Goal: Task Accomplishment & Management: Manage account settings

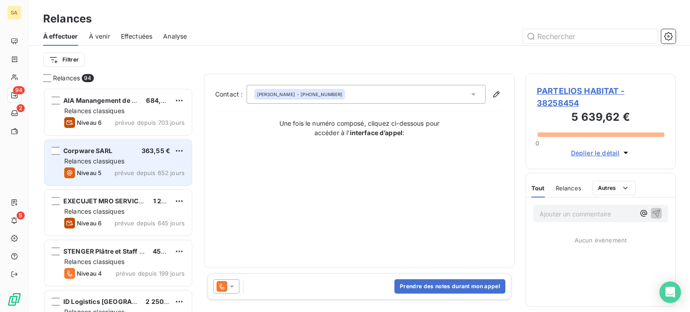
scroll to position [217, 143]
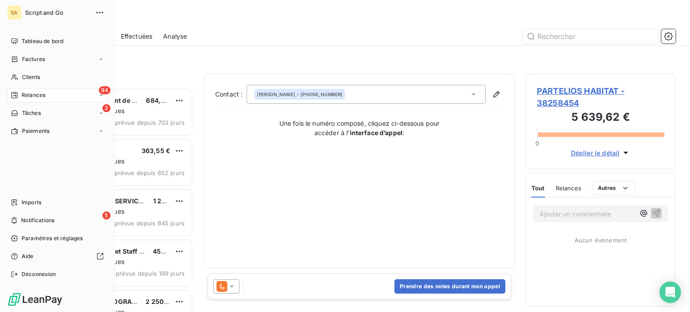
click at [14, 93] on icon at bounding box center [14, 95] width 6 height 6
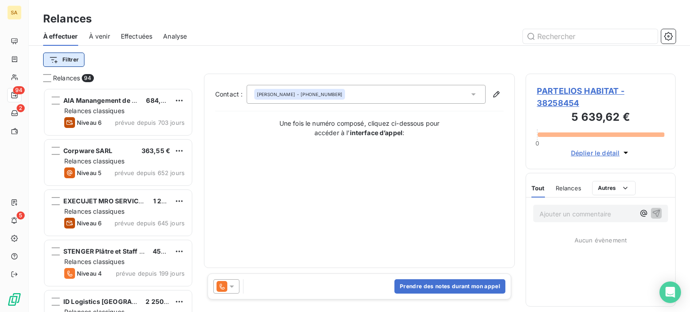
click at [76, 59] on html "SA 94 2 5 Relances À effectuer À venir Effectuées Analyse Filtrer Relances 94 A…" at bounding box center [345, 156] width 690 height 312
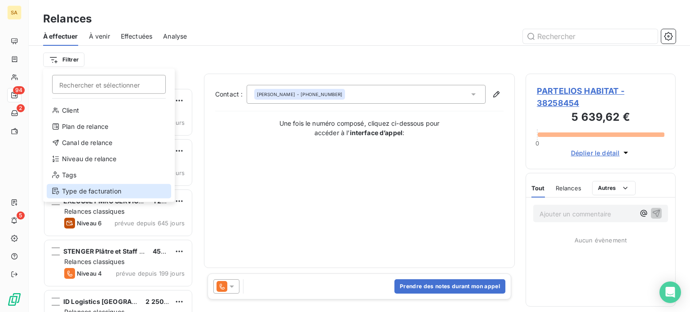
click at [96, 188] on div "Type de facturation" at bounding box center [109, 191] width 124 height 14
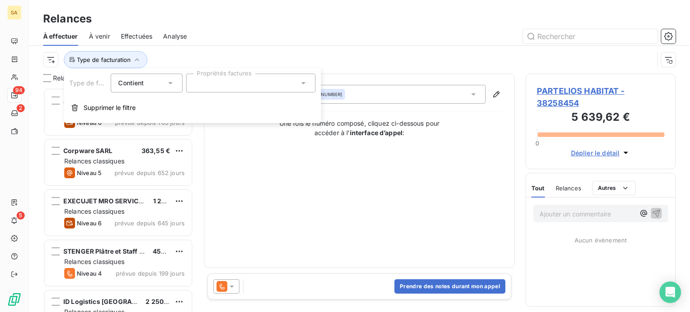
click at [192, 89] on div at bounding box center [250, 83] width 129 height 19
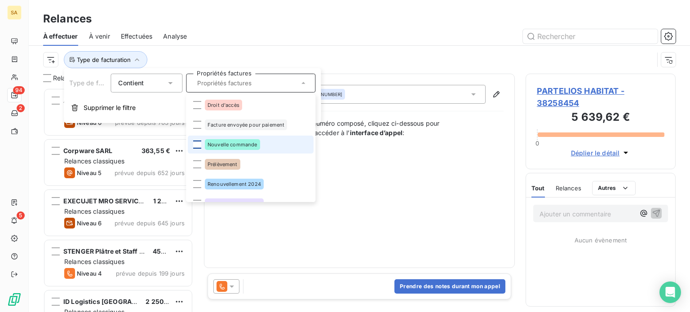
click at [199, 142] on div at bounding box center [197, 145] width 8 height 8
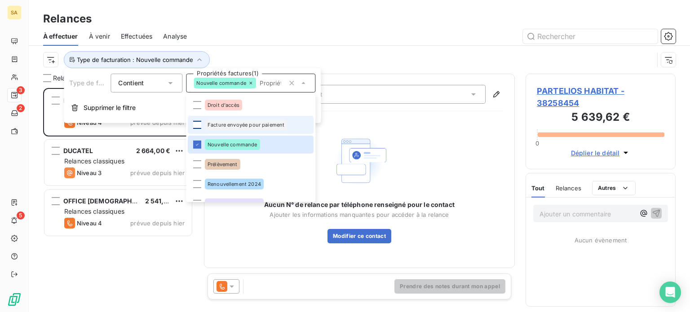
click at [197, 124] on div at bounding box center [197, 125] width 8 height 8
click at [287, 32] on div at bounding box center [437, 36] width 478 height 14
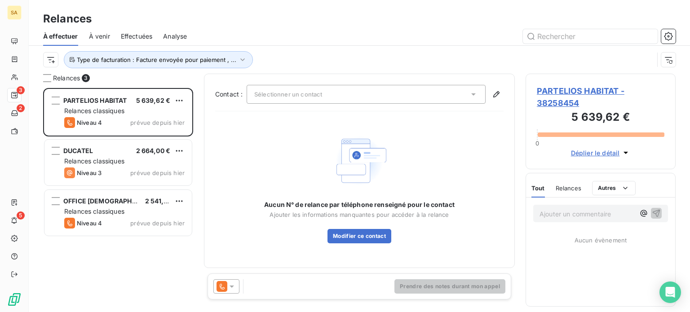
click at [332, 94] on div "Sélectionner un contact" at bounding box center [366, 94] width 239 height 19
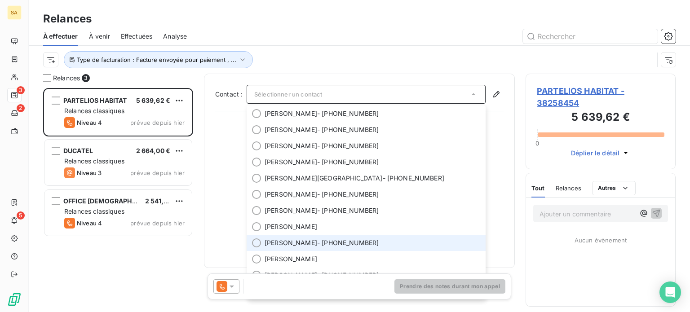
click at [255, 246] on div at bounding box center [256, 243] width 9 height 9
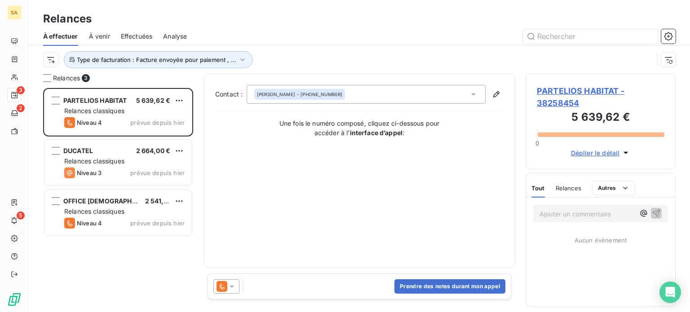
click at [617, 152] on span "Déplier le détail" at bounding box center [595, 152] width 49 height 9
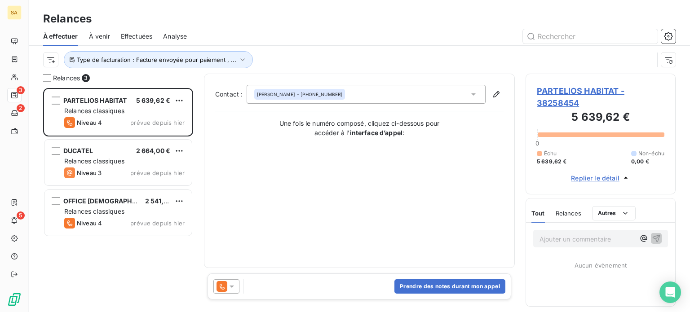
click at [236, 290] on div at bounding box center [226, 286] width 26 height 14
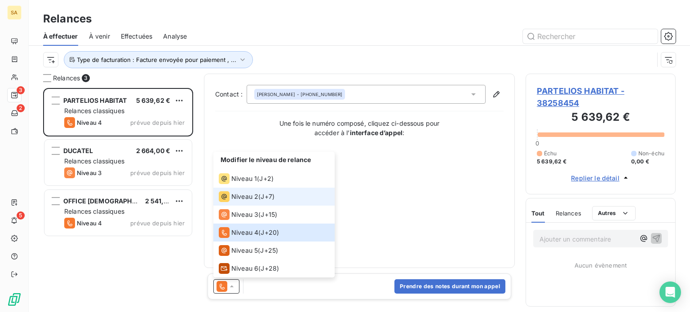
click at [244, 193] on span "Niveau 2" at bounding box center [244, 196] width 27 height 9
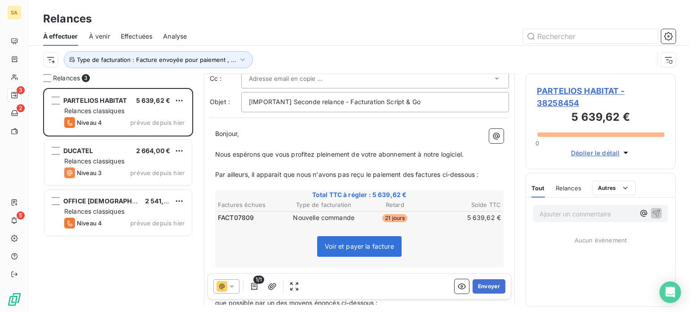
scroll to position [0, 0]
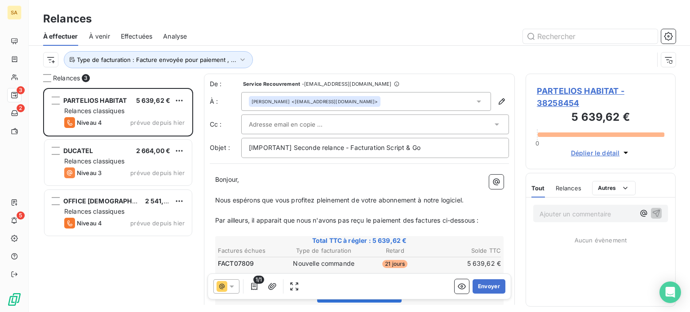
click at [300, 122] on input "text" at bounding box center [297, 124] width 97 height 13
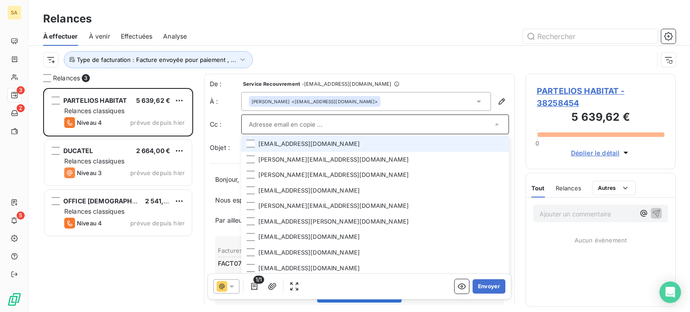
paste input "[EMAIL_ADDRESS][DOMAIN_NAME]"
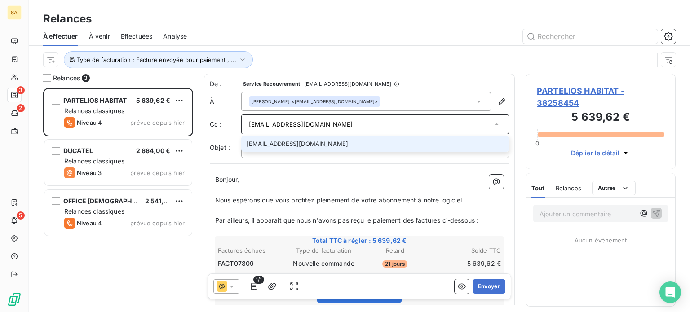
type input "[EMAIL_ADDRESS][DOMAIN_NAME]"
click at [349, 147] on li "[EMAIL_ADDRESS][DOMAIN_NAME]" at bounding box center [375, 144] width 268 height 16
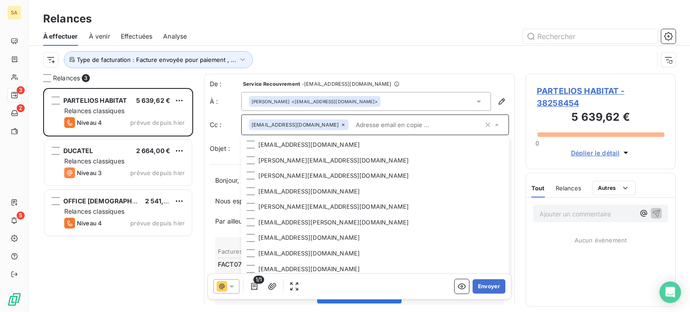
click at [367, 46] on div "Type de facturation : Facture envoyée pour paiement , ..." at bounding box center [359, 60] width 633 height 28
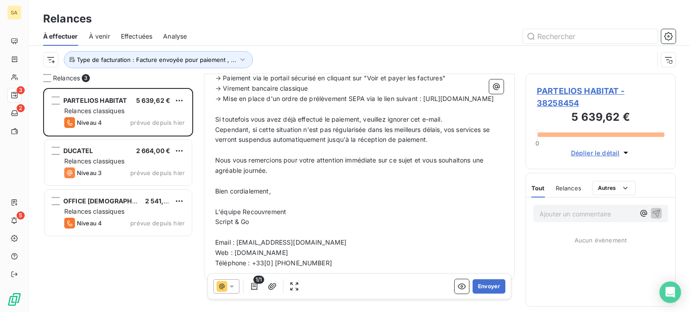
scroll to position [313, 0]
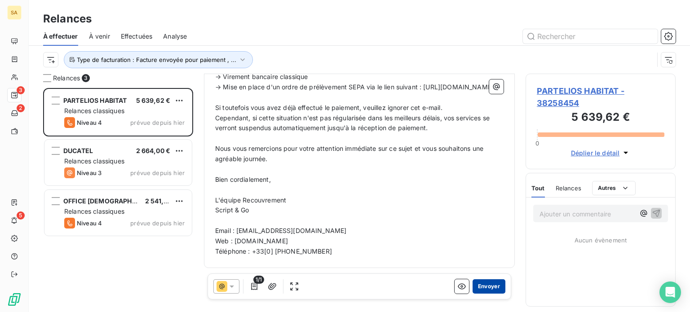
click at [487, 287] on button "Envoyer" at bounding box center [489, 286] width 33 height 14
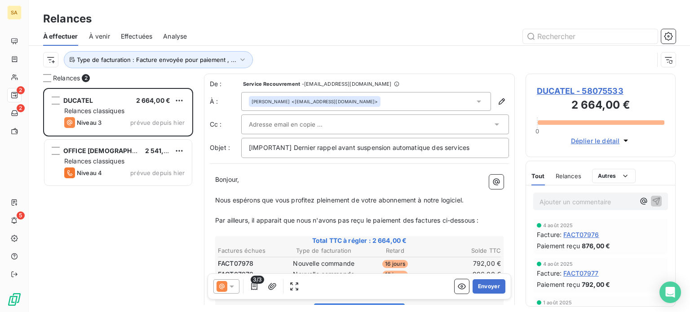
click at [474, 102] on icon at bounding box center [478, 101] width 9 height 9
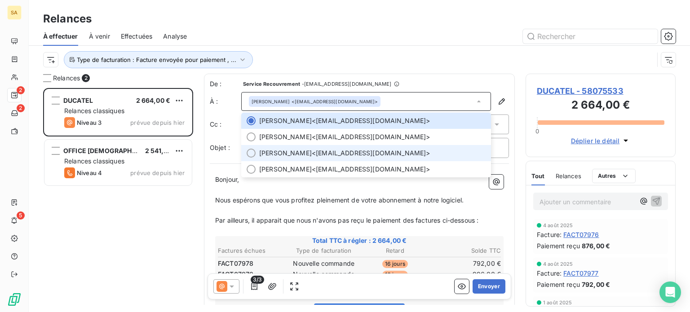
click at [252, 150] on div at bounding box center [251, 153] width 9 height 9
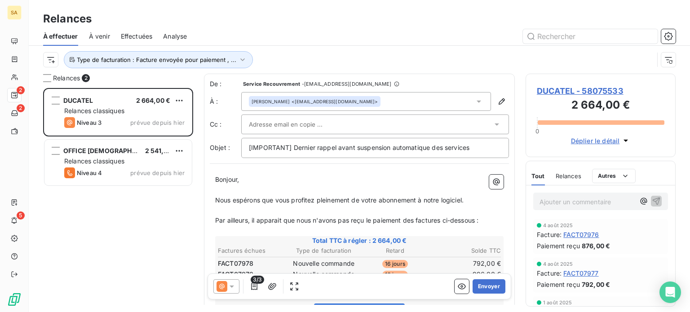
click at [320, 127] on input "text" at bounding box center [297, 124] width 97 height 13
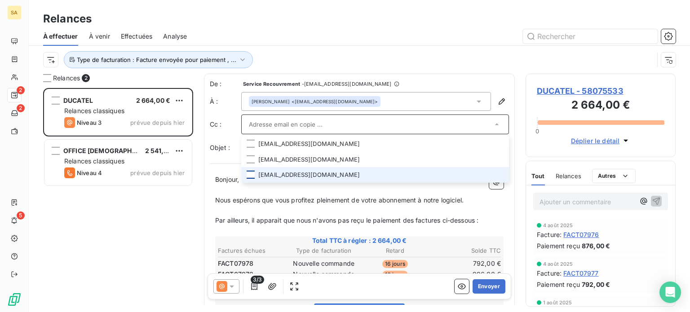
click at [250, 176] on div at bounding box center [251, 175] width 8 height 8
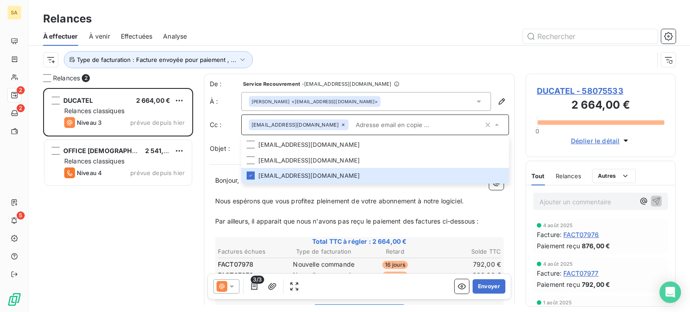
click at [517, 67] on div "Type de facturation : Facture envoyée pour paiement , ..." at bounding box center [348, 59] width 611 height 17
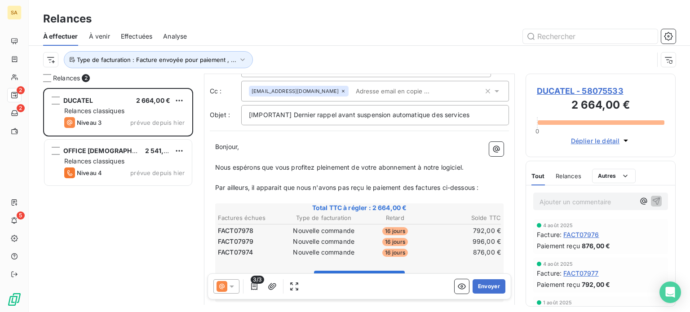
scroll to position [90, 0]
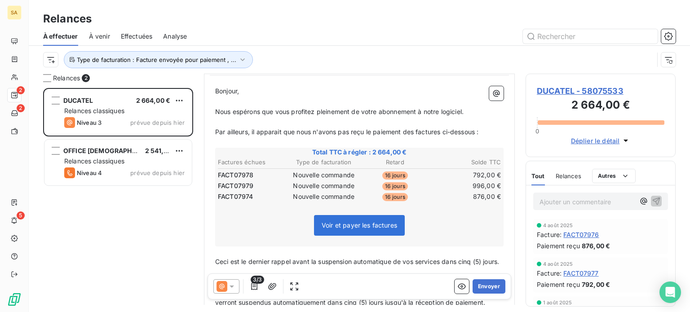
click at [237, 285] on div at bounding box center [226, 286] width 26 height 14
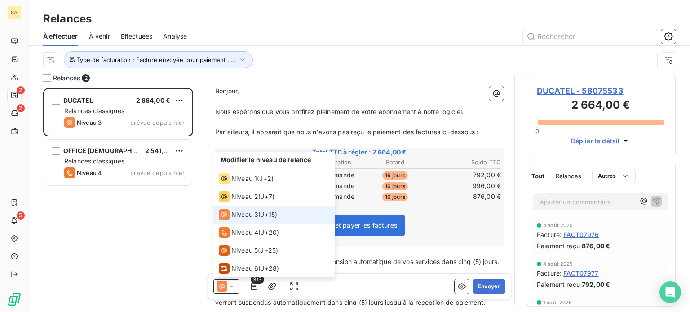
click at [243, 213] on span "Niveau 3" at bounding box center [244, 214] width 27 height 9
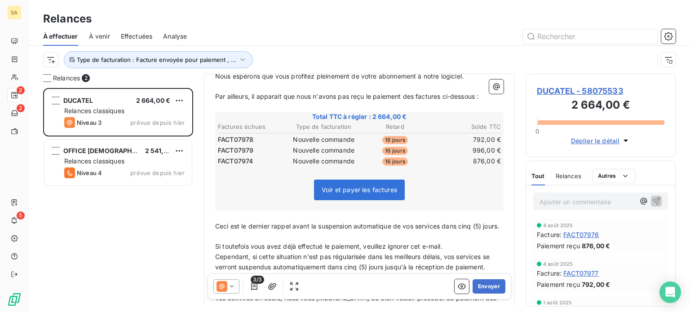
scroll to position [45, 0]
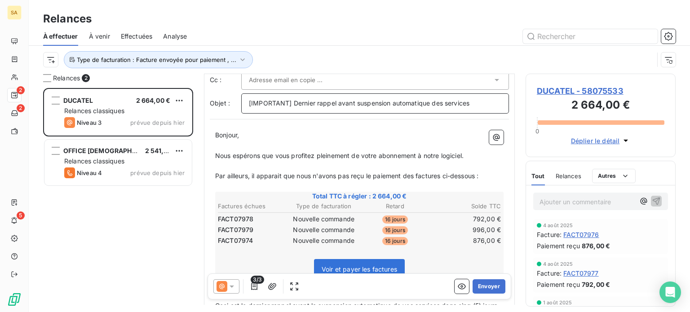
click at [416, 102] on span "[IMPORTANT] Dernier rappel avant suspension automatique des services" at bounding box center [359, 103] width 221 height 8
click at [230, 286] on icon at bounding box center [232, 287] width 4 height 2
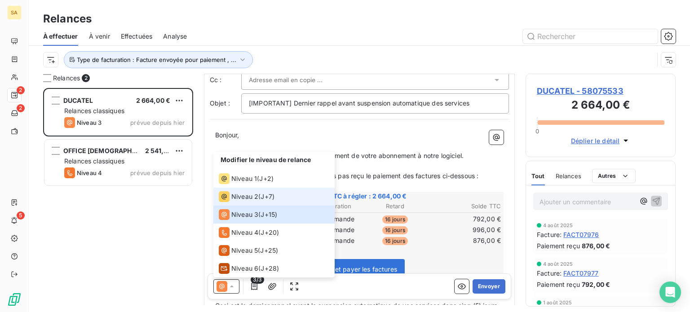
click at [249, 197] on span "Niveau 2" at bounding box center [244, 196] width 27 height 9
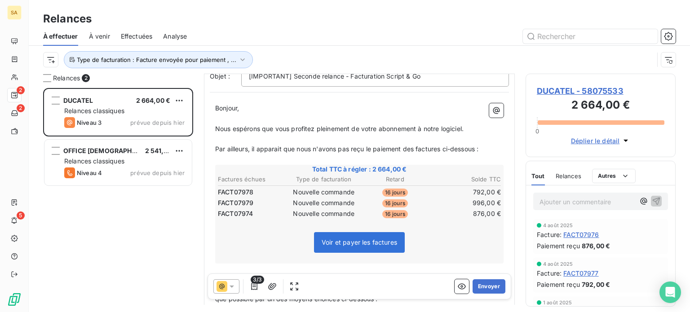
scroll to position [135, 0]
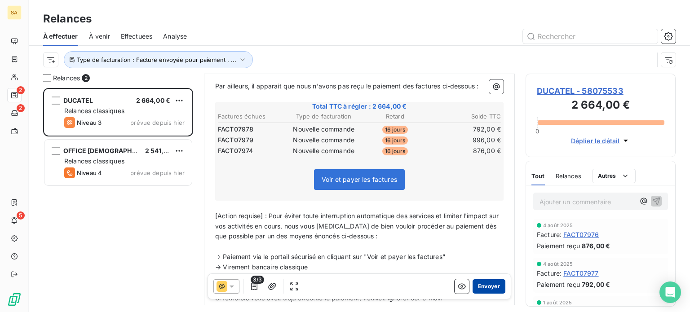
click at [482, 287] on button "Envoyer" at bounding box center [489, 286] width 33 height 14
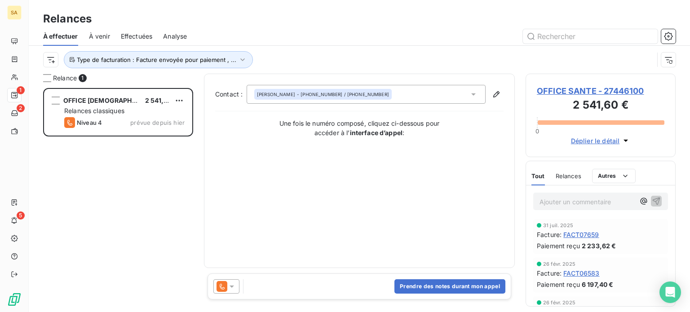
click at [232, 284] on icon at bounding box center [231, 286] width 9 height 9
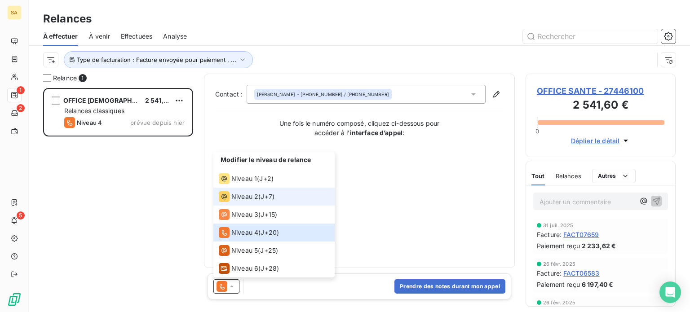
click at [246, 194] on span "Niveau 2" at bounding box center [244, 196] width 27 height 9
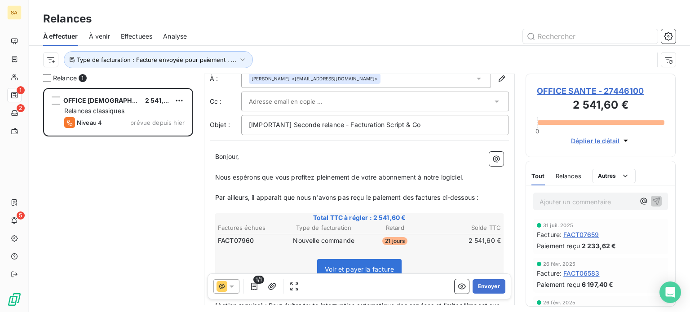
scroll to position [45, 0]
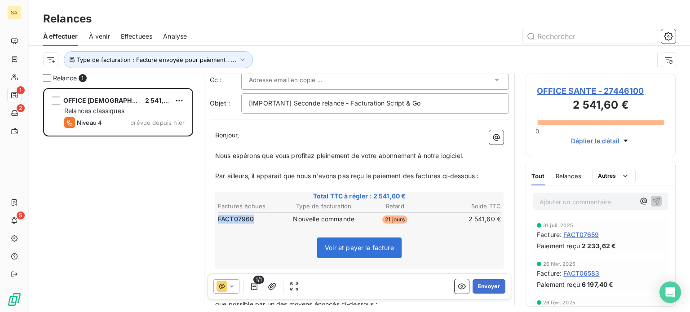
drag, startPoint x: 253, startPoint y: 215, endPoint x: 219, endPoint y: 220, distance: 34.9
click at [219, 220] on td "FACT07960" at bounding box center [252, 219] width 71 height 10
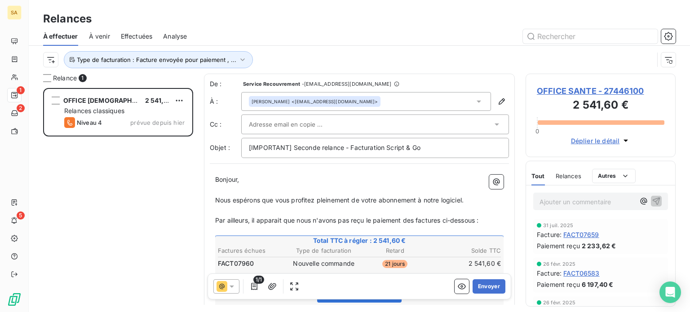
click at [255, 121] on input "text" at bounding box center [297, 124] width 97 height 13
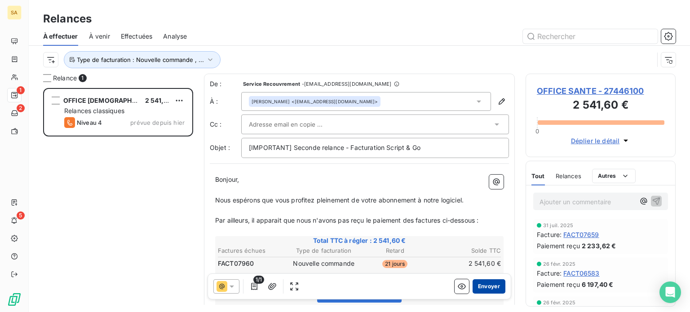
click at [487, 287] on button "Envoyer" at bounding box center [489, 286] width 33 height 14
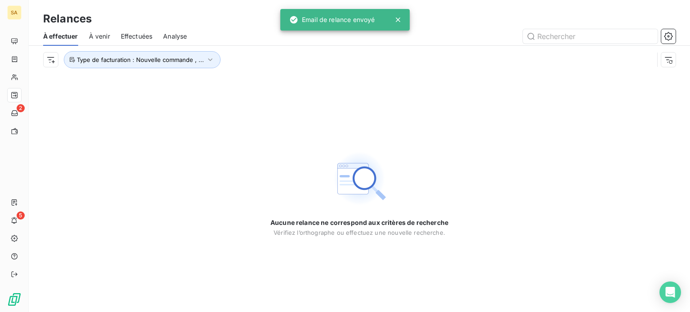
click at [142, 34] on span "Effectuées" at bounding box center [137, 36] width 32 height 9
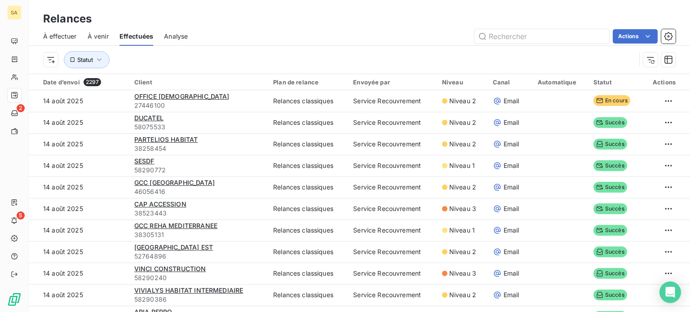
click at [105, 36] on span "À venir" at bounding box center [98, 36] width 21 height 9
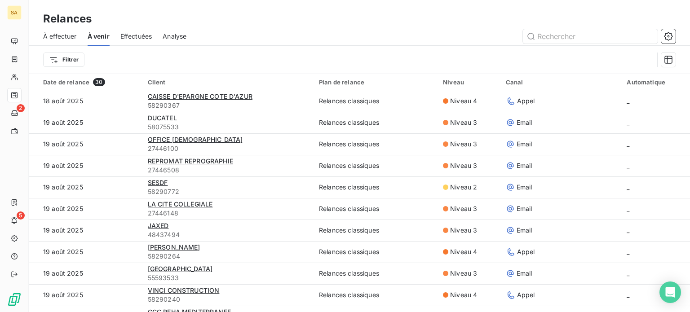
click at [69, 35] on span "À effectuer" at bounding box center [60, 36] width 34 height 9
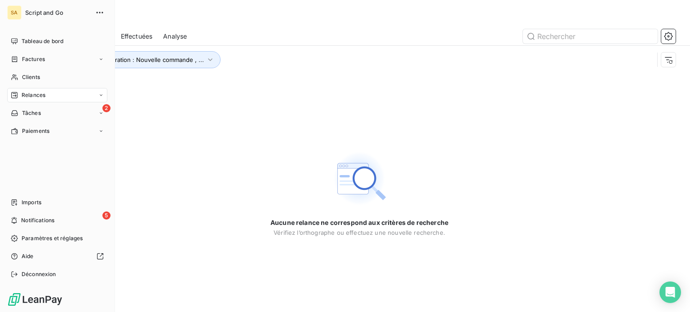
click at [26, 94] on span "Relances" at bounding box center [34, 95] width 24 height 8
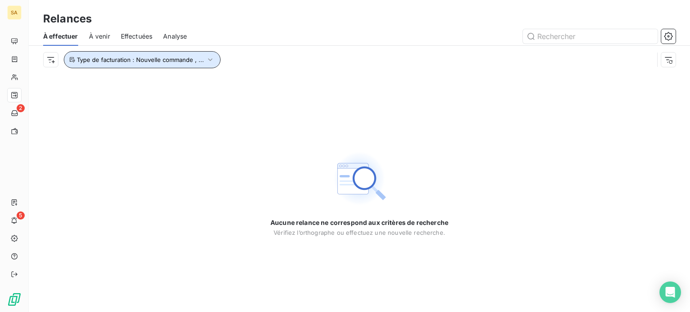
click at [149, 61] on span "Type de facturation : Nouvelle commande , ..." at bounding box center [140, 59] width 127 height 7
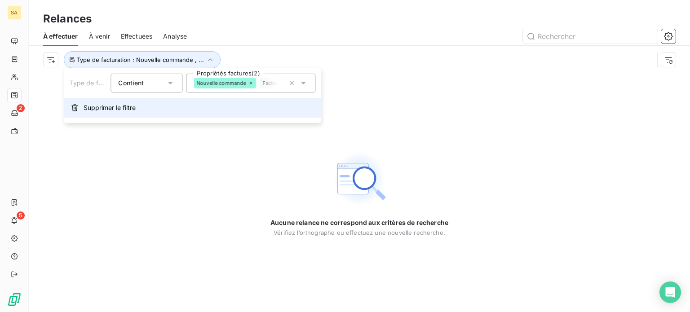
drag, startPoint x: 303, startPoint y: 82, endPoint x: 268, endPoint y: 109, distance: 44.8
click at [297, 107] on div "Type de facturation Contient is Propriétés factures (2) Nouvelle commande Factu…" at bounding box center [192, 95] width 257 height 55
click at [128, 106] on span "Supprimer le filtre" at bounding box center [110, 107] width 52 height 9
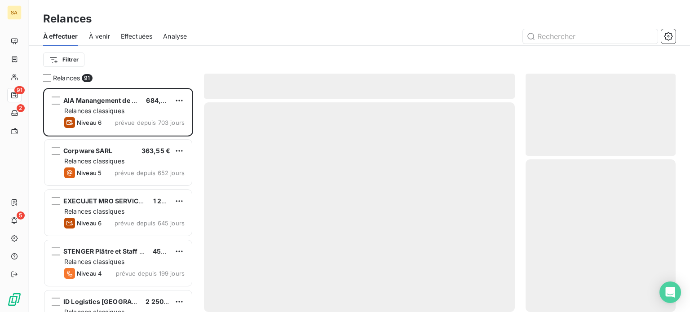
scroll to position [217, 143]
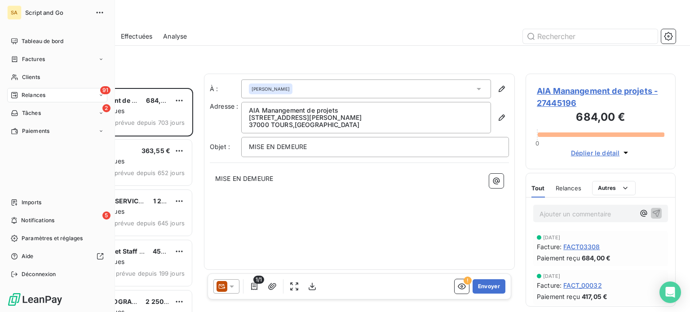
click at [18, 96] on div "Relances" at bounding box center [28, 95] width 35 height 8
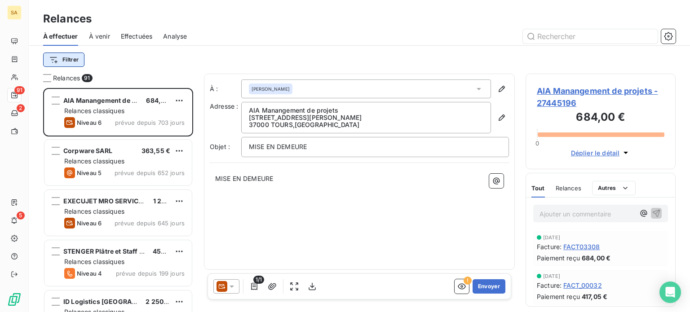
click at [69, 65] on html "SA 91 2 5 Relances À effectuer À venir Effectuées Analyse Filtrer Relances 91 A…" at bounding box center [345, 156] width 690 height 312
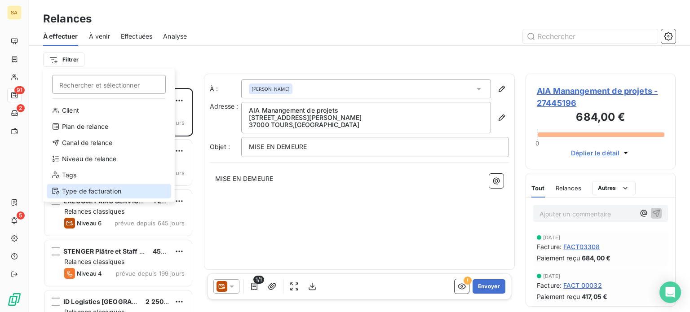
click at [115, 189] on div "Type de facturation" at bounding box center [109, 191] width 124 height 14
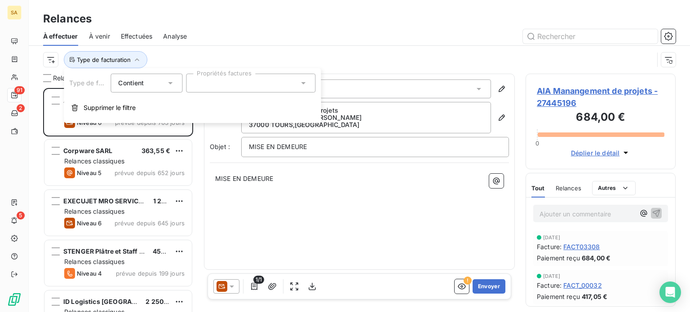
click at [218, 86] on div at bounding box center [250, 83] width 129 height 19
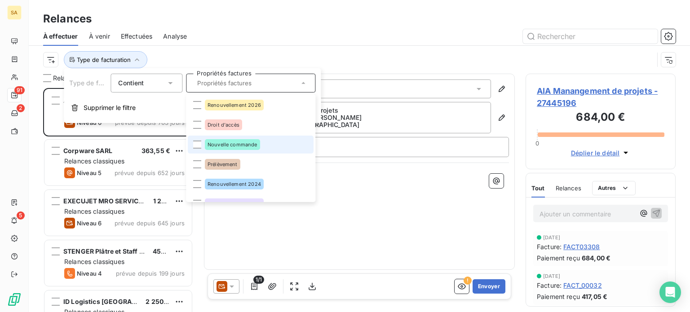
scroll to position [52, 0]
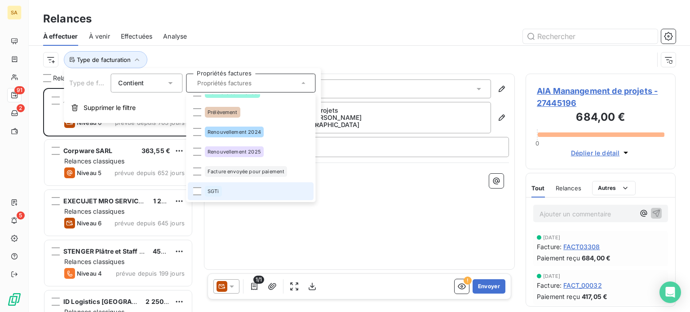
click at [235, 188] on li "SGTi" at bounding box center [251, 191] width 126 height 18
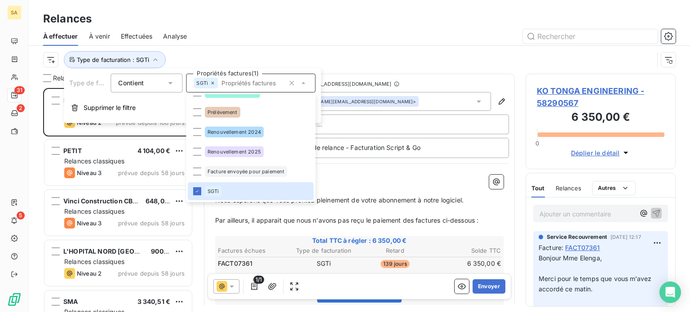
scroll to position [217, 143]
click at [422, 31] on div at bounding box center [437, 36] width 478 height 14
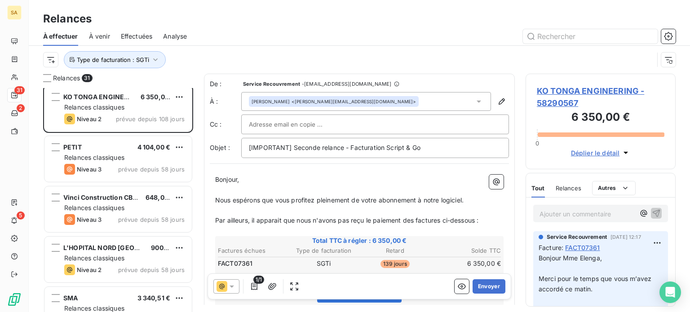
scroll to position [0, 0]
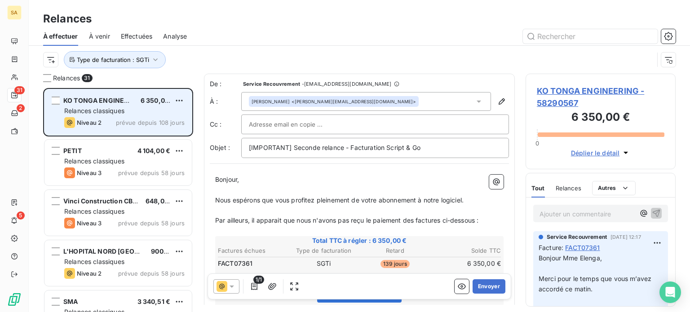
click at [150, 118] on div "Niveau 2 prévue depuis 108 jours" at bounding box center [124, 122] width 120 height 11
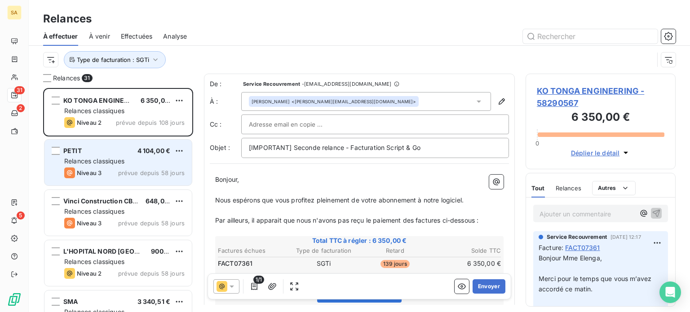
click at [167, 159] on div "Relances classiques" at bounding box center [124, 161] width 120 height 9
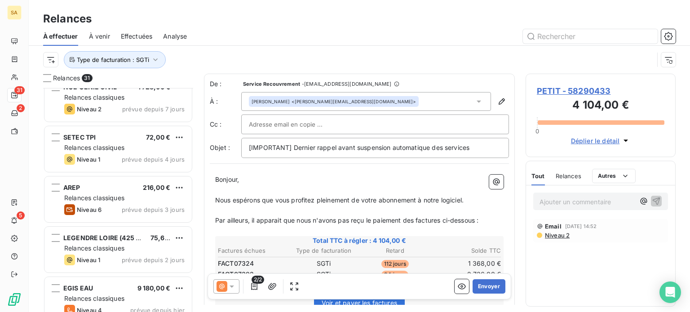
scroll to position [899, 0]
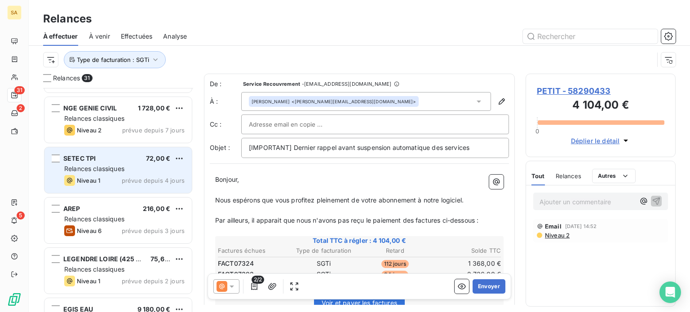
click at [132, 166] on div "Relances classiques" at bounding box center [124, 168] width 120 height 9
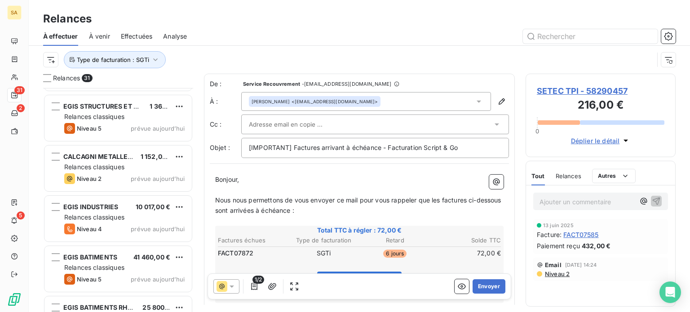
scroll to position [1336, 0]
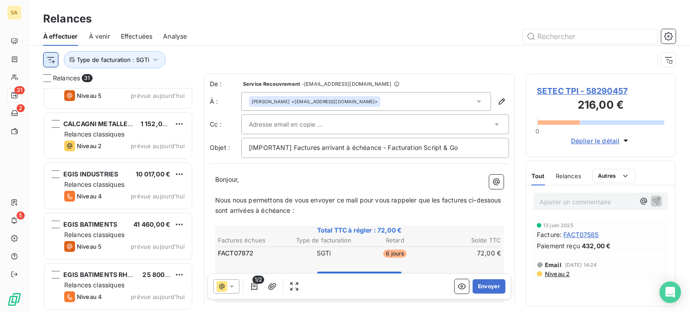
click at [47, 60] on html "SA 31 2 5 Relances À effectuer À venir Effectuées Analyse Type de facturation :…" at bounding box center [345, 156] width 690 height 312
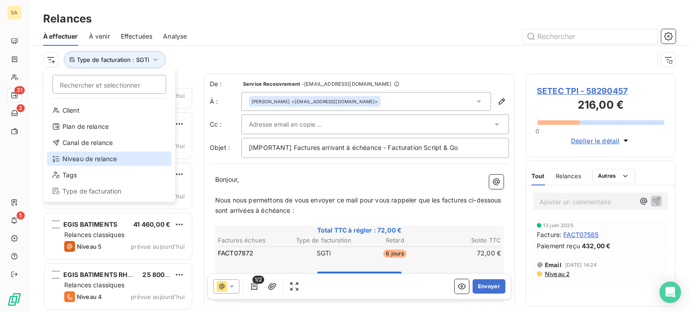
click at [108, 159] on div "Niveau de relance" at bounding box center [109, 159] width 124 height 14
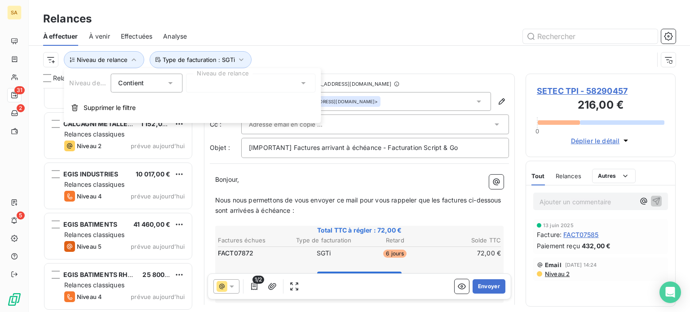
click at [226, 82] on div at bounding box center [250, 83] width 129 height 19
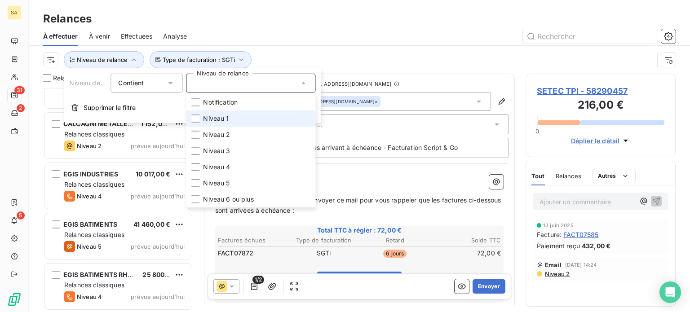
click at [214, 120] on span "Niveau 1" at bounding box center [216, 118] width 26 height 9
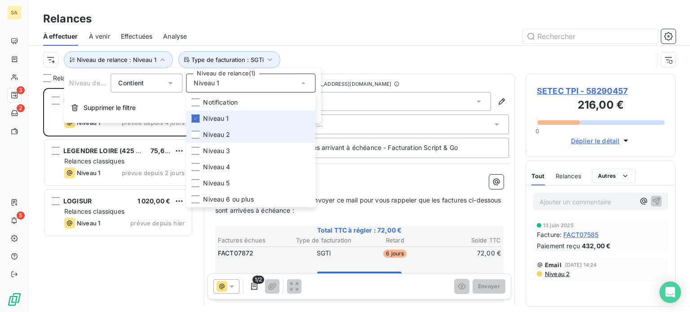
scroll to position [217, 143]
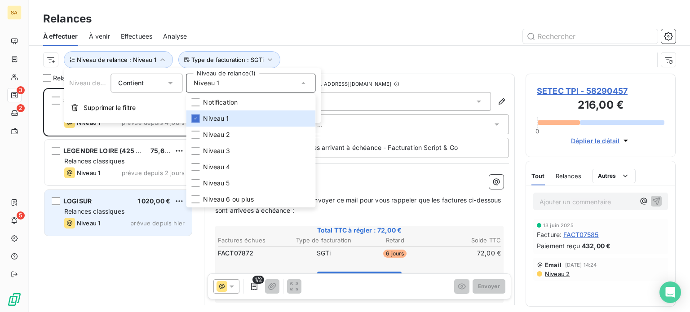
click at [124, 215] on span "Relances classiques" at bounding box center [94, 212] width 60 height 8
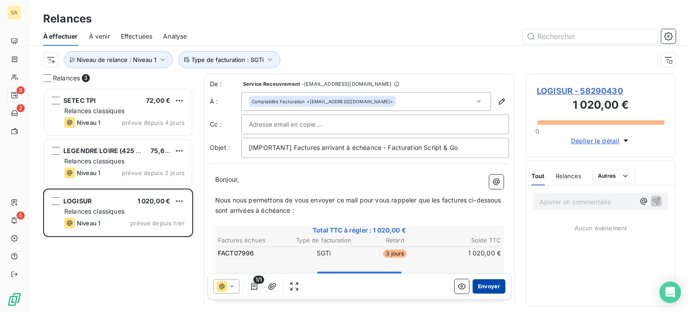
click at [484, 288] on button "Envoyer" at bounding box center [489, 286] width 33 height 14
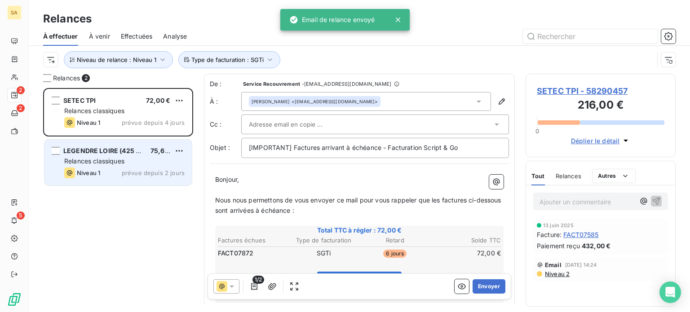
click at [155, 162] on div "Relances classiques" at bounding box center [124, 161] width 120 height 9
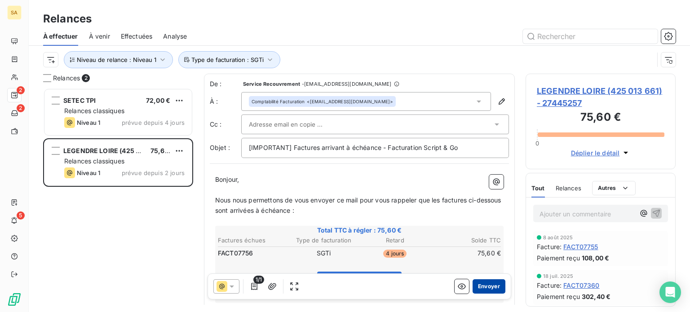
click at [478, 286] on button "Envoyer" at bounding box center [489, 286] width 33 height 14
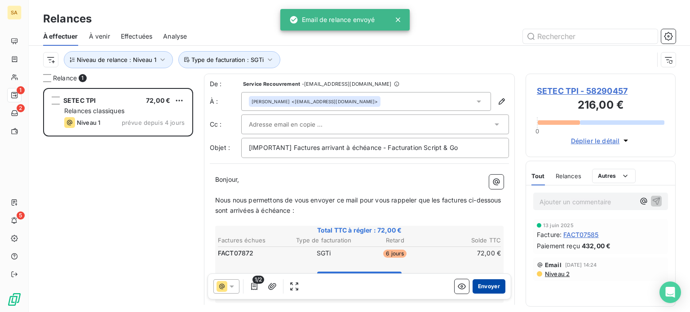
click at [484, 287] on button "Envoyer" at bounding box center [489, 286] width 33 height 14
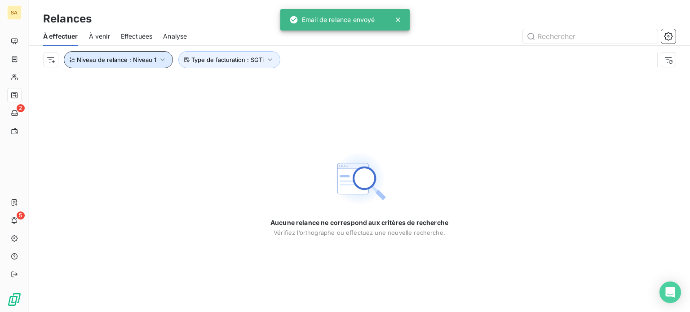
click at [140, 61] on span "Niveau de relance : Niveau 1" at bounding box center [117, 59] width 80 height 7
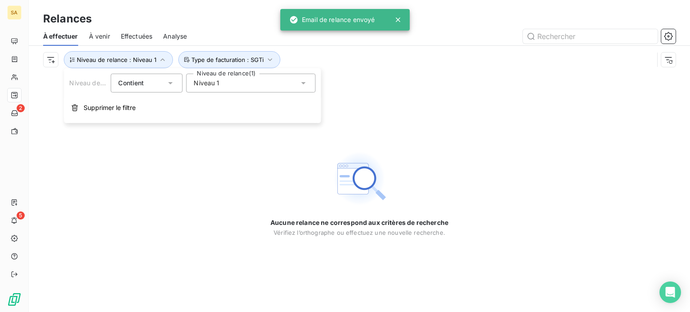
click at [192, 82] on div "Niveau 1" at bounding box center [250, 83] width 129 height 19
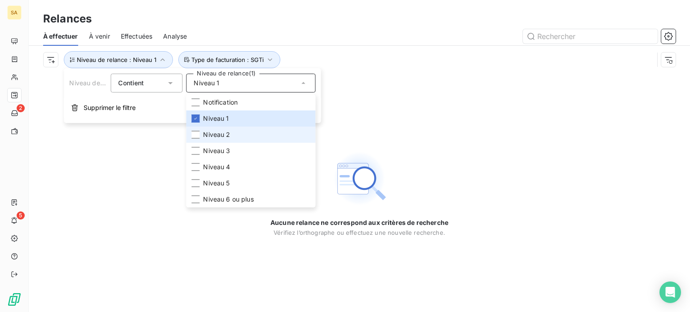
click at [200, 134] on li "Niveau 2" at bounding box center [250, 135] width 129 height 16
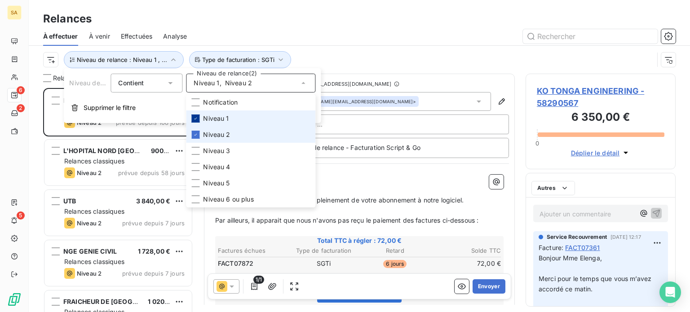
scroll to position [217, 143]
click at [198, 118] on icon at bounding box center [195, 118] width 5 height 5
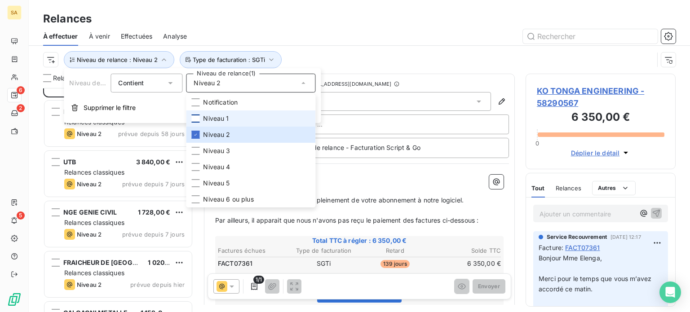
scroll to position [78, 0]
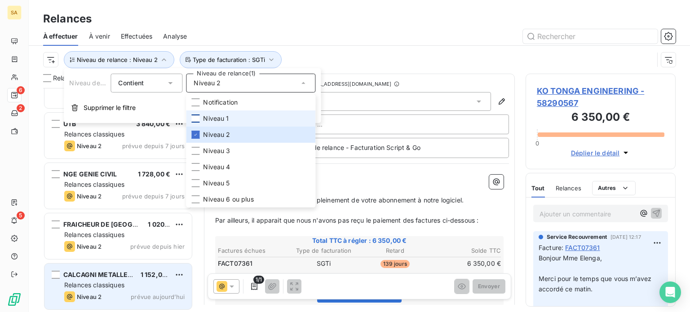
drag, startPoint x: 115, startPoint y: 280, endPoint x: 119, endPoint y: 274, distance: 6.2
click at [115, 280] on div "CALCAGNI METALLERIE 1 152,00 € Relances classiques Niveau 2 prévue [DATE]" at bounding box center [117, 287] width 147 height 46
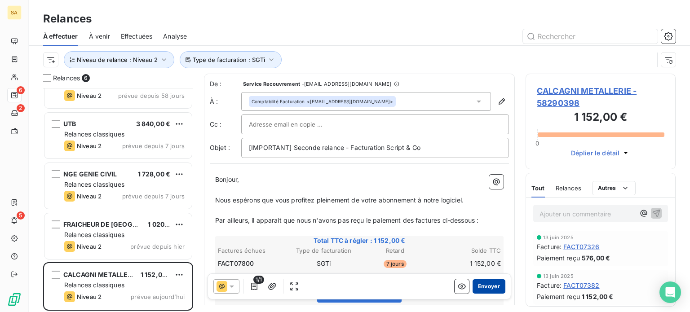
click at [480, 286] on button "Envoyer" at bounding box center [489, 286] width 33 height 14
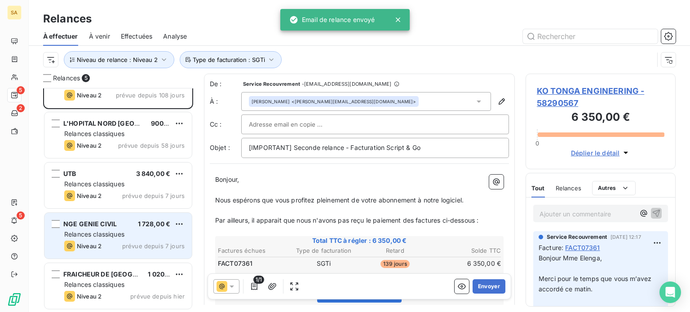
scroll to position [27, 0]
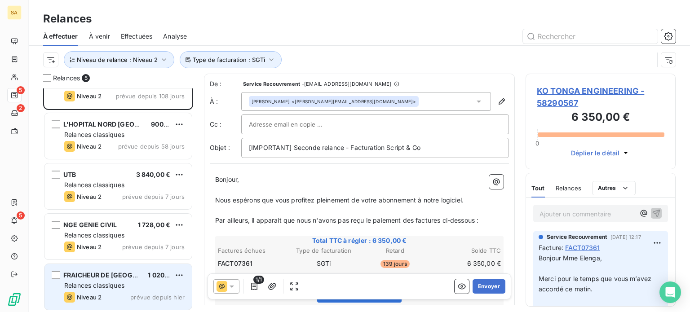
click at [111, 275] on span "FRAICHEUR DE [GEOGRAPHIC_DATA]" at bounding box center [120, 275] width 115 height 8
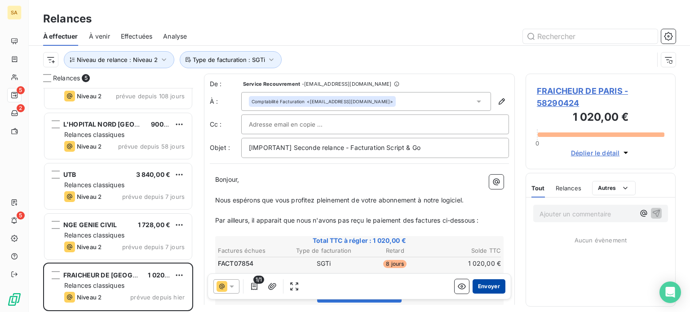
click at [486, 289] on button "Envoyer" at bounding box center [489, 286] width 33 height 14
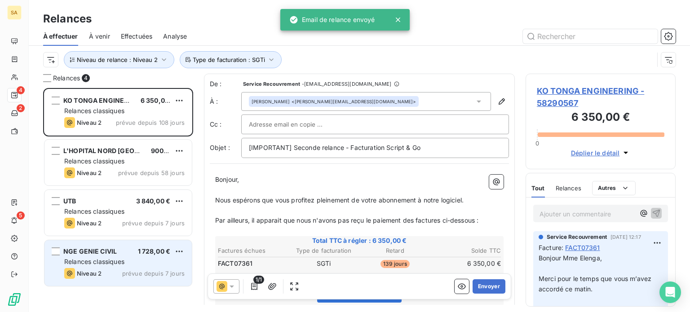
click at [104, 255] on span "NGE GENIE CIVIL" at bounding box center [89, 252] width 53 height 8
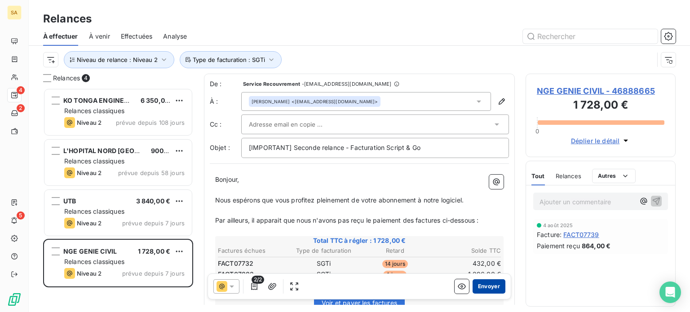
click at [476, 287] on button "Envoyer" at bounding box center [489, 286] width 33 height 14
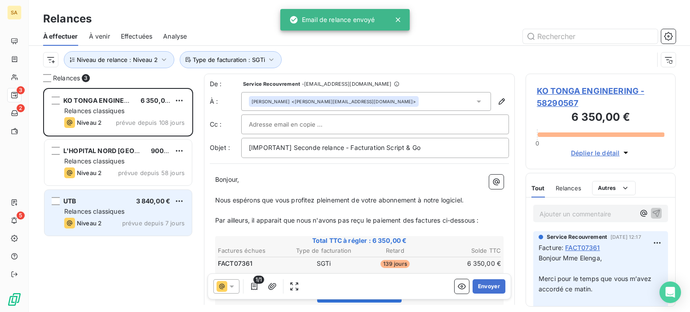
click at [92, 216] on div "UTB 3 840,00 € Relances classiques Niveau 2 prévue depuis 7 jours" at bounding box center [117, 213] width 147 height 46
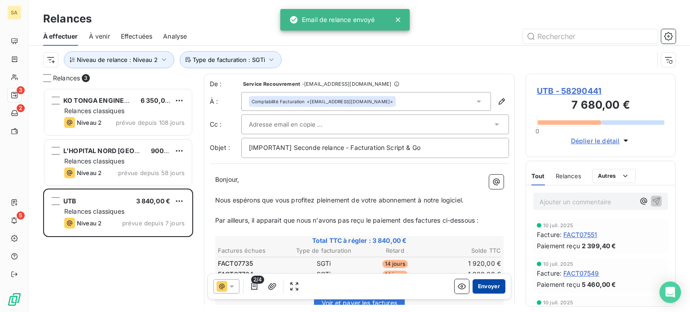
click at [480, 284] on button "Envoyer" at bounding box center [489, 286] width 33 height 14
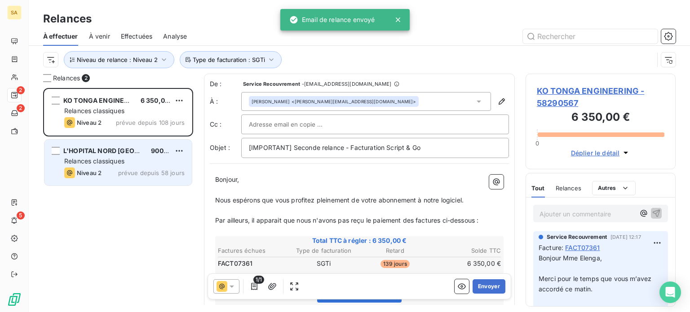
click at [103, 158] on span "Relances classiques" at bounding box center [94, 161] width 60 height 8
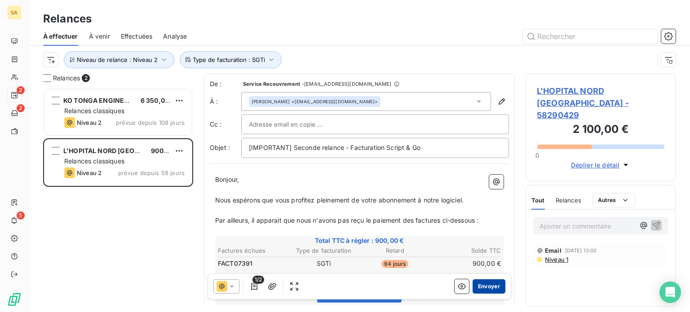
click at [480, 288] on button "Envoyer" at bounding box center [489, 286] width 33 height 14
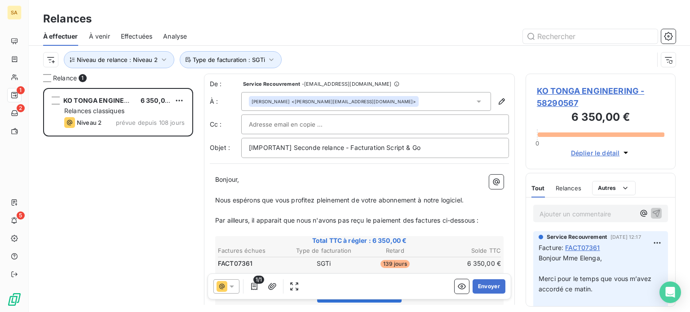
drag, startPoint x: 487, startPoint y: 222, endPoint x: 216, endPoint y: 199, distance: 271.9
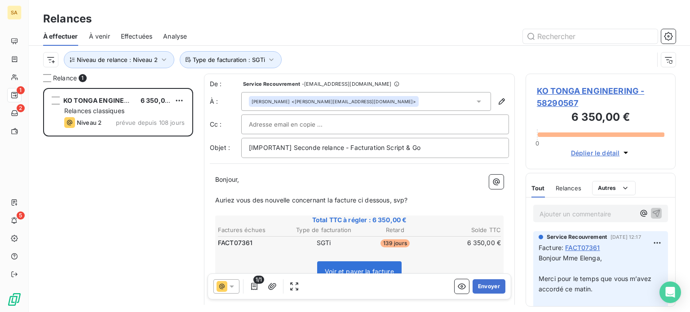
click at [237, 181] on span "Bonjour," at bounding box center [227, 180] width 24 height 8
click at [291, 200] on span "Auriez vous des nouvelle concernant la facture ci dessous, svp?" at bounding box center [311, 200] width 192 height 8
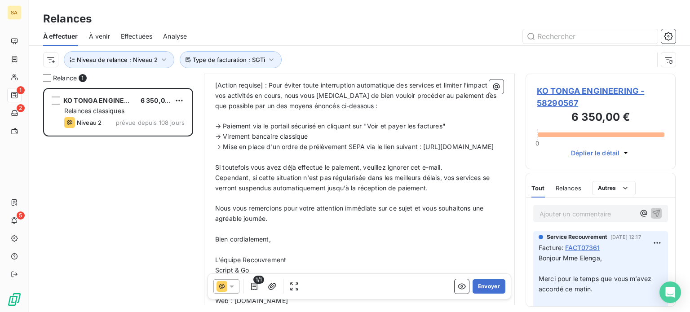
scroll to position [292, 0]
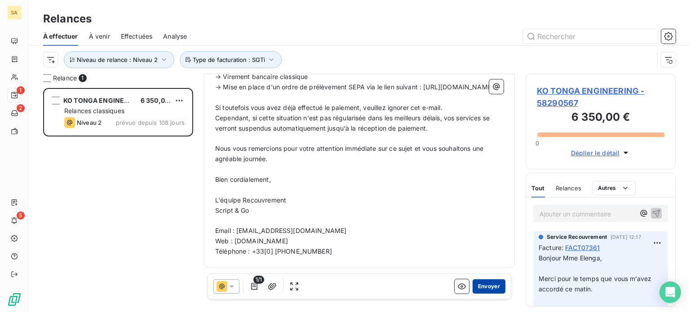
click at [481, 287] on button "Envoyer" at bounding box center [489, 286] width 33 height 14
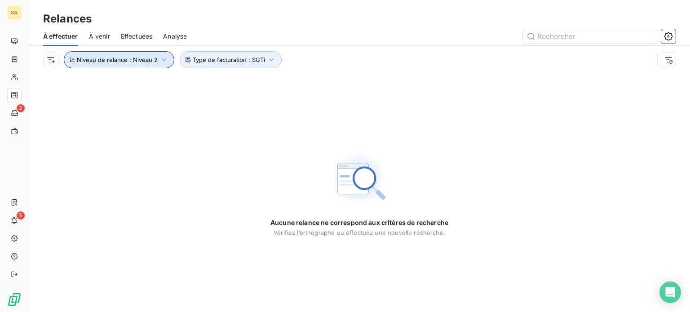
click at [156, 58] on button "Niveau de relance : Niveau 2" at bounding box center [119, 59] width 111 height 17
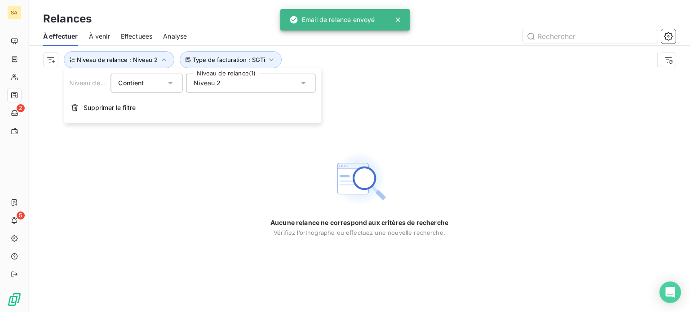
click at [238, 85] on div "Niveau 2" at bounding box center [250, 83] width 129 height 19
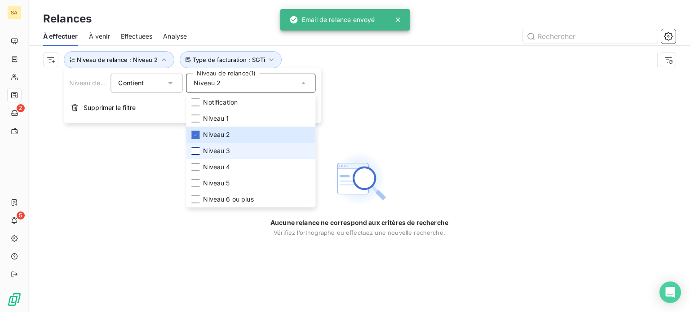
click at [191, 150] on div at bounding box center [195, 151] width 8 height 8
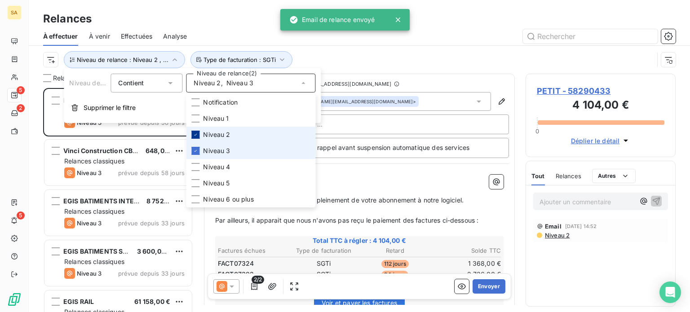
scroll to position [217, 143]
click at [197, 132] on icon at bounding box center [195, 134] width 5 height 5
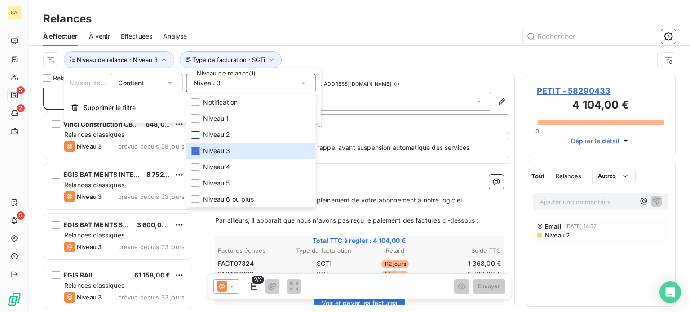
scroll to position [27, 0]
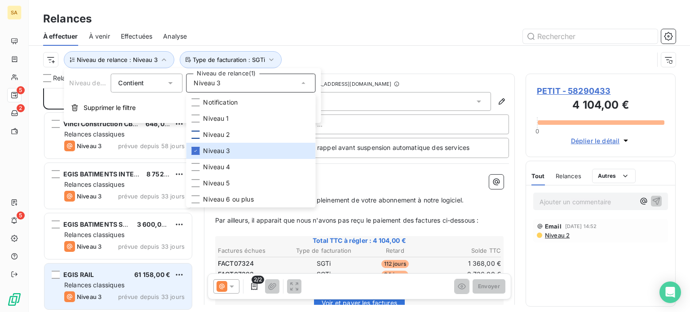
click at [122, 282] on span "Relances classiques" at bounding box center [94, 285] width 60 height 8
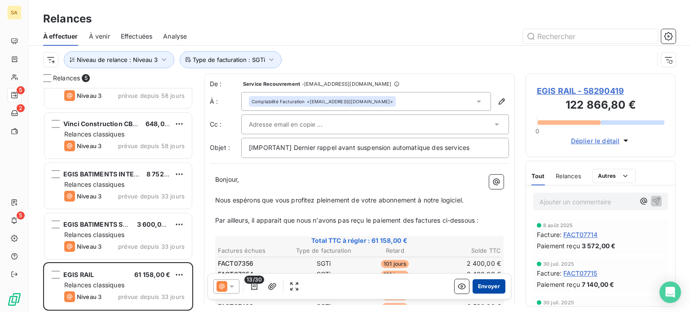
click at [485, 287] on button "Envoyer" at bounding box center [489, 286] width 33 height 14
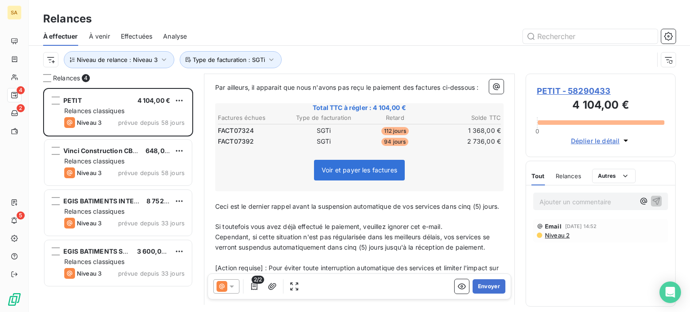
scroll to position [135, 0]
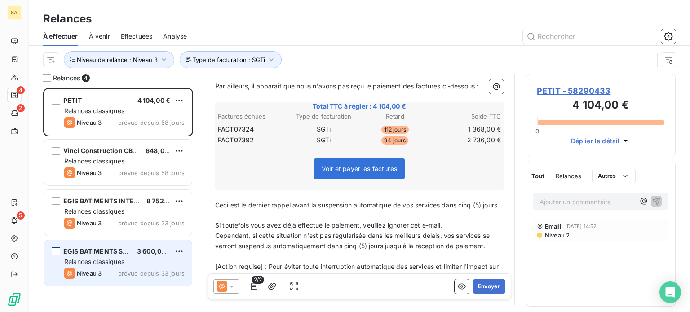
click at [56, 253] on div "grid" at bounding box center [56, 252] width 8 height 8
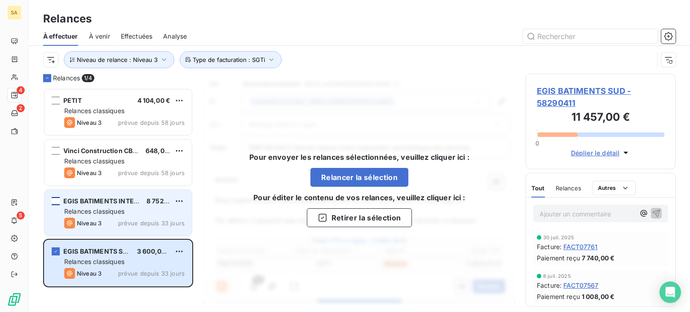
click at [56, 201] on div "grid" at bounding box center [56, 201] width 8 height 8
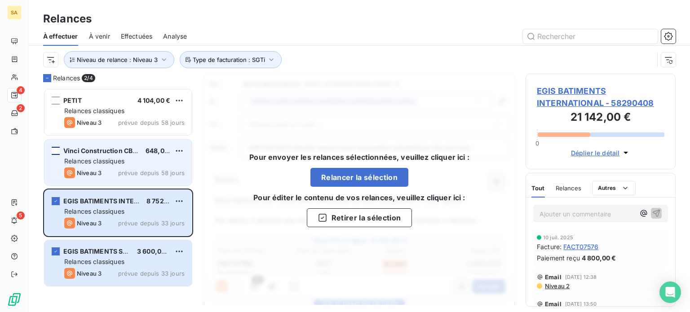
click at [56, 153] on div "grid" at bounding box center [56, 151] width 8 height 8
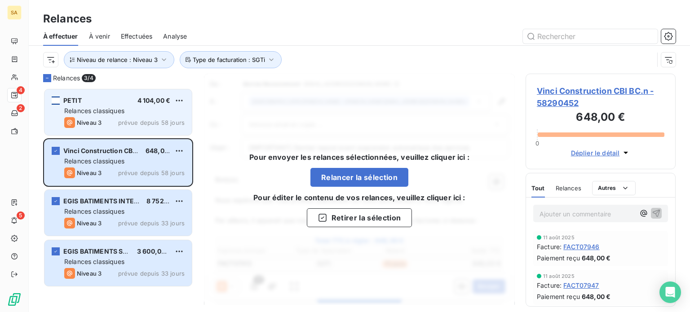
click at [56, 99] on div "grid" at bounding box center [56, 101] width 8 height 8
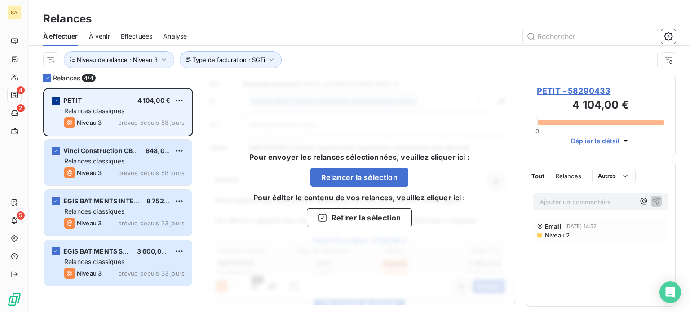
click at [55, 100] on icon "grid" at bounding box center [55, 100] width 5 height 5
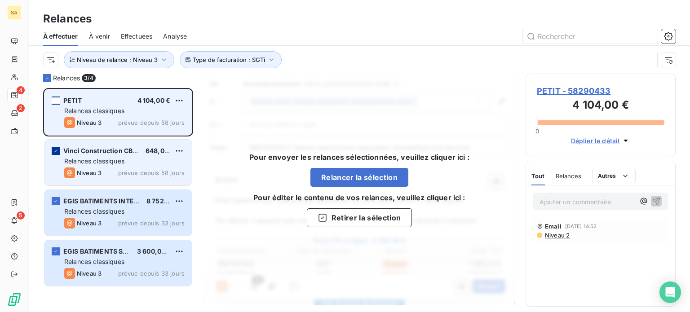
click at [58, 150] on div "grid" at bounding box center [56, 151] width 8 height 8
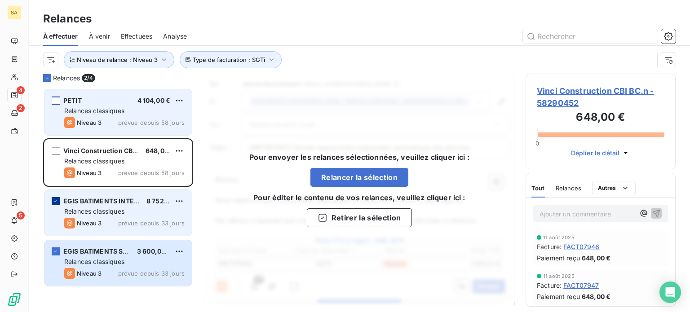
click at [58, 201] on icon "grid" at bounding box center [55, 201] width 5 height 5
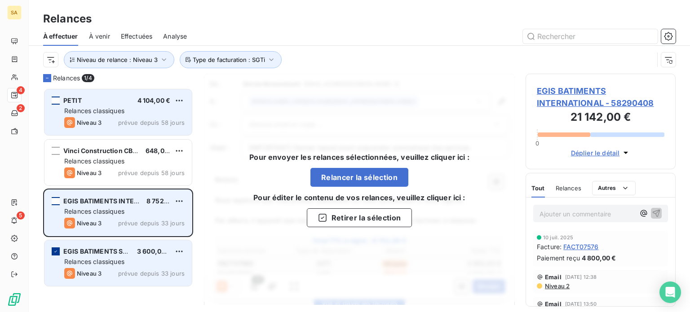
click at [55, 251] on icon "grid" at bounding box center [55, 251] width 5 height 5
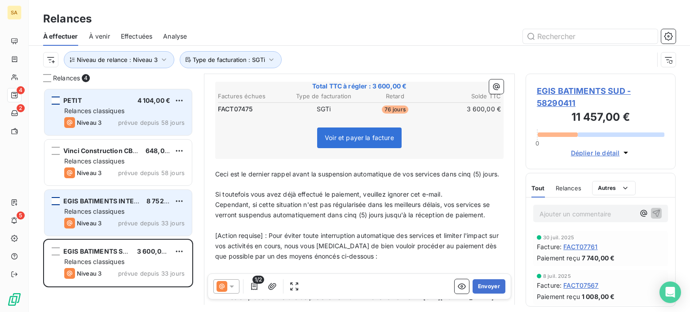
scroll to position [180, 0]
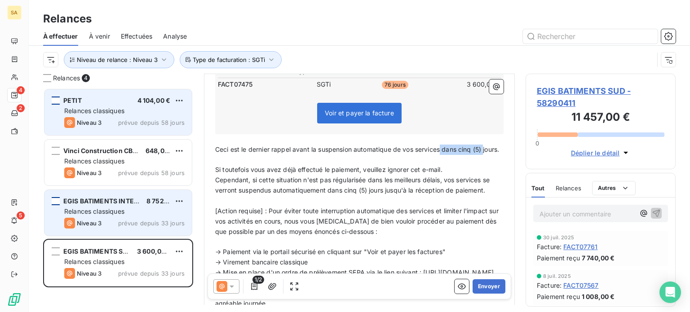
drag, startPoint x: 478, startPoint y: 148, endPoint x: 441, endPoint y: 149, distance: 36.8
click at [441, 149] on p "Ceci est le dernier rappel avant la suspension automatique de vos services dans…" at bounding box center [359, 150] width 288 height 10
drag, startPoint x: 462, startPoint y: 150, endPoint x: 442, endPoint y: 150, distance: 19.8
click at [442, 150] on p "Ceci est le dernier rappel avant la suspension automatique de vos servicesjours." at bounding box center [359, 150] width 288 height 10
drag, startPoint x: 386, startPoint y: 189, endPoint x: 330, endPoint y: 192, distance: 56.3
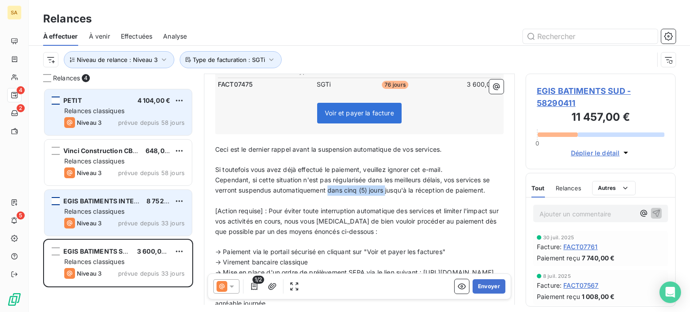
click at [330, 192] on span "Cependant, si cette situation n'est pas régularisée dans les meilleurs délais, …" at bounding box center [353, 185] width 276 height 18
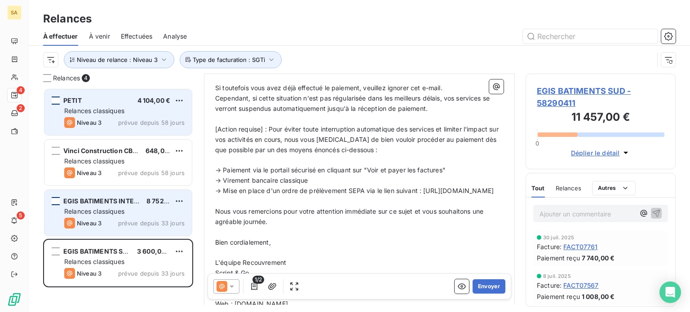
scroll to position [332, 0]
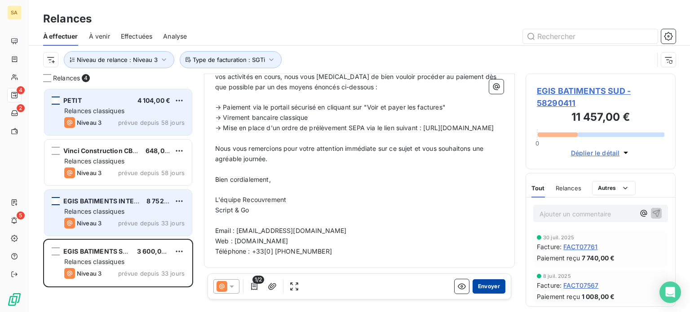
click at [486, 287] on button "Envoyer" at bounding box center [489, 286] width 33 height 14
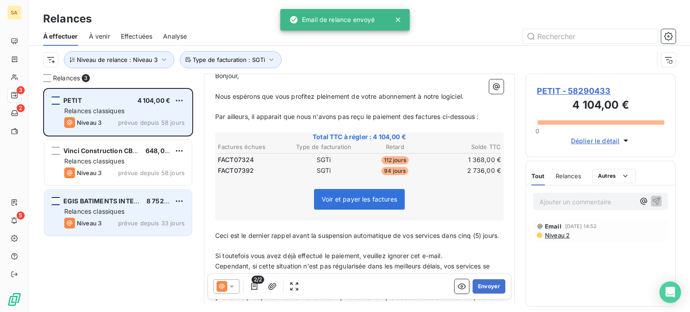
scroll to position [180, 0]
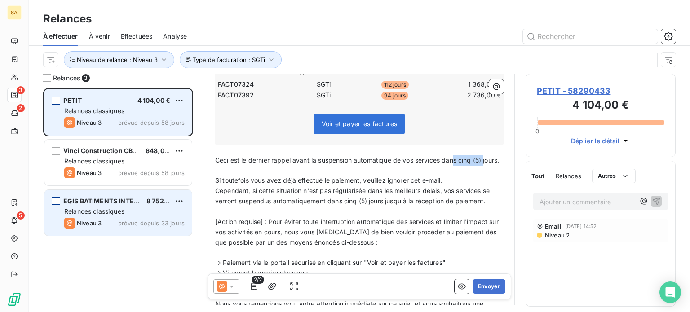
drag, startPoint x: 489, startPoint y: 155, endPoint x: 456, endPoint y: 156, distance: 33.3
click at [456, 156] on p "Ceci est le dernier rappel avant la suspension automatique de vos services dans…" at bounding box center [359, 160] width 288 height 10
drag, startPoint x: 239, startPoint y: 172, endPoint x: 446, endPoint y: 159, distance: 207.5
click at [446, 159] on p "Ceci est le dernier rappel avant la suspension automatique de vos services dans…" at bounding box center [359, 160] width 288 height 10
drag, startPoint x: 384, startPoint y: 199, endPoint x: 327, endPoint y: 202, distance: 57.1
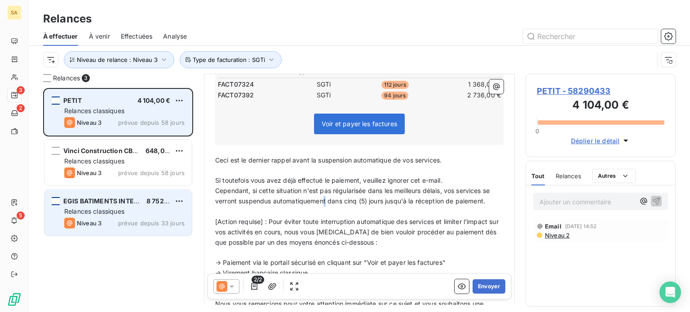
click at [327, 202] on span "Cependant, si cette situation n'est pas régularisée dans les meilleurs délais, …" at bounding box center [353, 196] width 276 height 18
drag, startPoint x: 387, startPoint y: 199, endPoint x: 328, endPoint y: 199, distance: 58.4
click at [328, 199] on span "Cependant, si cette situation n'est pas régularisée dans les meilleurs délais, …" at bounding box center [353, 196] width 276 height 18
click at [487, 288] on button "Envoyer" at bounding box center [489, 286] width 33 height 14
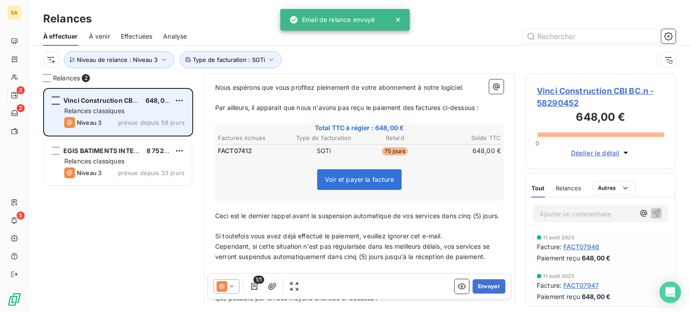
scroll to position [135, 0]
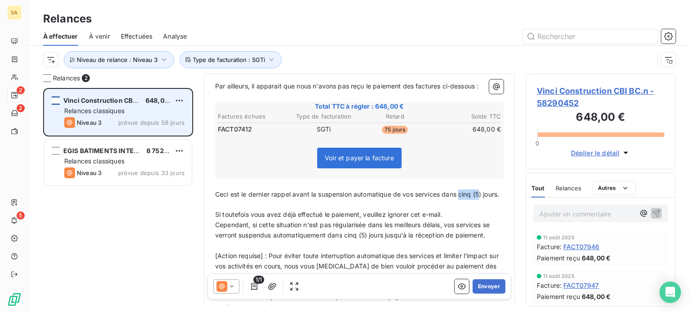
drag, startPoint x: 487, startPoint y: 192, endPoint x: 461, endPoint y: 193, distance: 25.2
click at [461, 193] on p "Ceci est le dernier rappel avant la suspension automatique de vos services dans…" at bounding box center [359, 195] width 288 height 10
click at [473, 192] on p "Ceci est le dernier rappel avant la suspension automatique de vos services d) j…" at bounding box center [359, 195] width 288 height 10
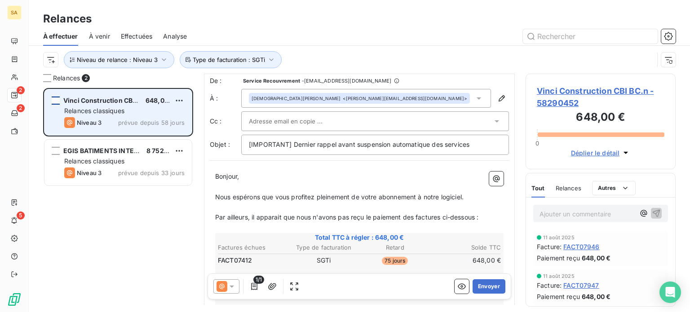
scroll to position [0, 0]
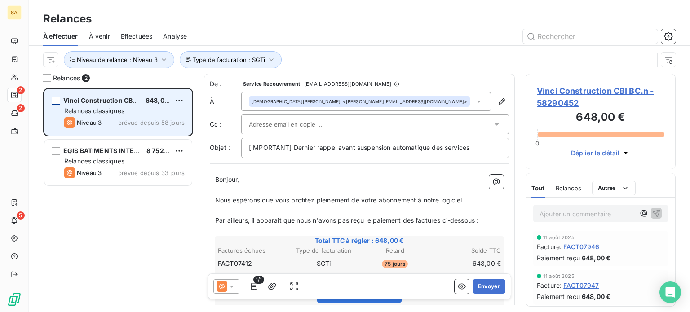
click at [410, 104] on div "[PERSON_NAME] <[PERSON_NAME][EMAIL_ADDRESS][DOMAIN_NAME]>" at bounding box center [366, 101] width 250 height 19
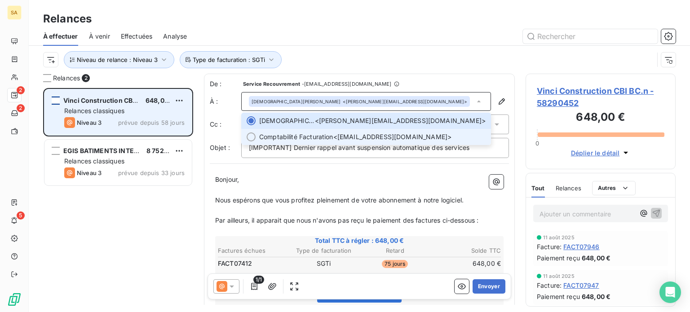
click at [254, 136] on div at bounding box center [251, 137] width 9 height 9
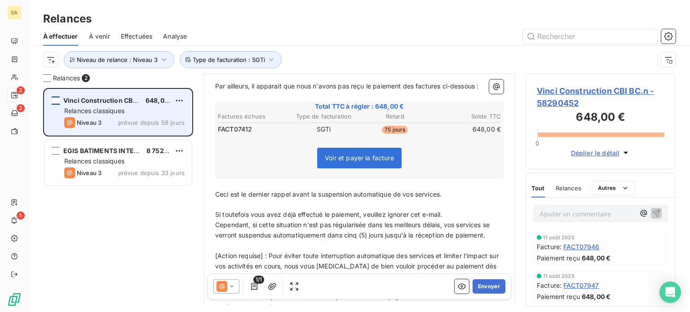
scroll to position [180, 0]
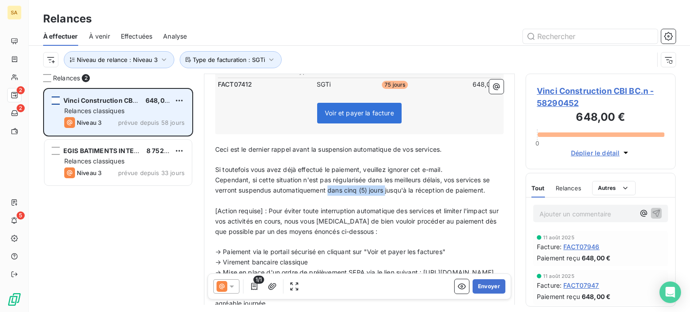
drag, startPoint x: 386, startPoint y: 189, endPoint x: 328, endPoint y: 190, distance: 58.0
click at [328, 190] on span "Cependant, si cette situation n'est pas régularisée dans les meilleurs délais, …" at bounding box center [353, 185] width 276 height 18
click at [482, 284] on button "Envoyer" at bounding box center [489, 286] width 33 height 14
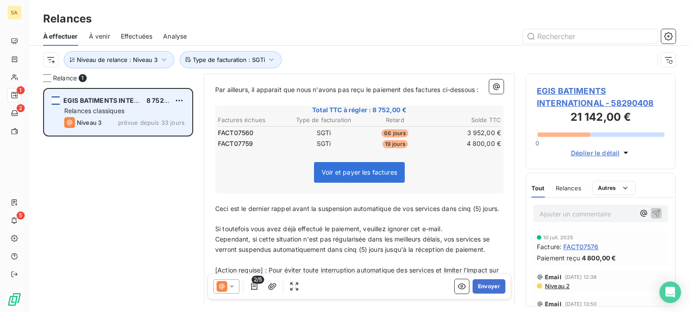
scroll to position [180, 0]
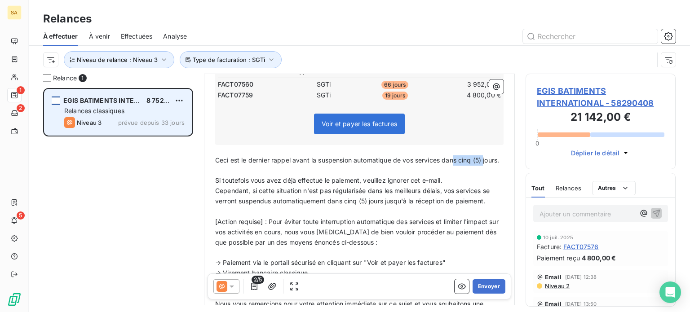
drag, startPoint x: 489, startPoint y: 159, endPoint x: 456, endPoint y: 159, distance: 32.8
click at [456, 159] on p "Ceci est le dernier rappel avant la suspension automatique de vos services dans…" at bounding box center [359, 160] width 288 height 10
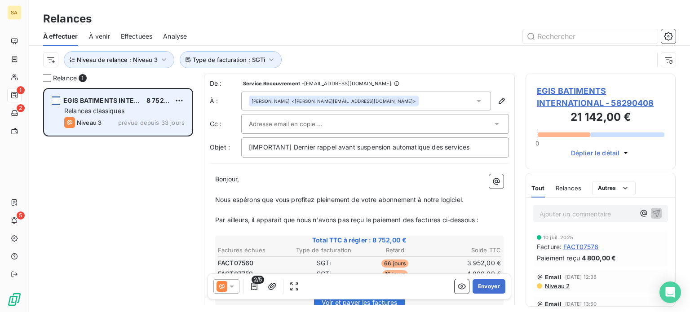
scroll to position [0, 0]
click at [477, 101] on icon at bounding box center [479, 102] width 4 height 2
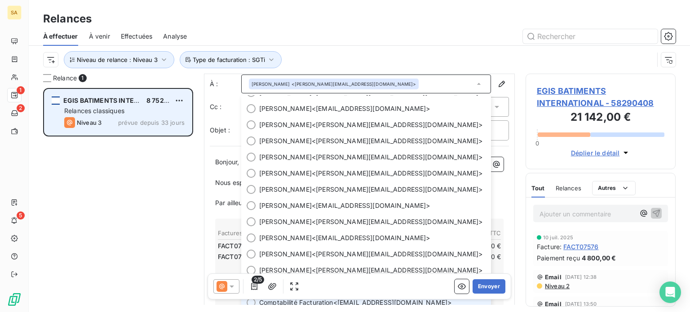
scroll to position [23, 0]
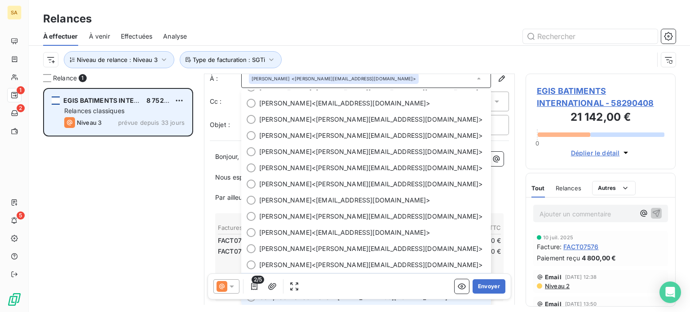
click at [253, 304] on li "Comptabilité Facturation <[EMAIL_ADDRESS][DOMAIN_NAME]>" at bounding box center [366, 297] width 250 height 16
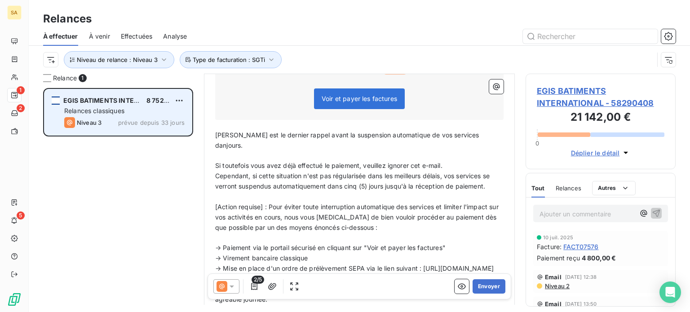
scroll to position [158, 0]
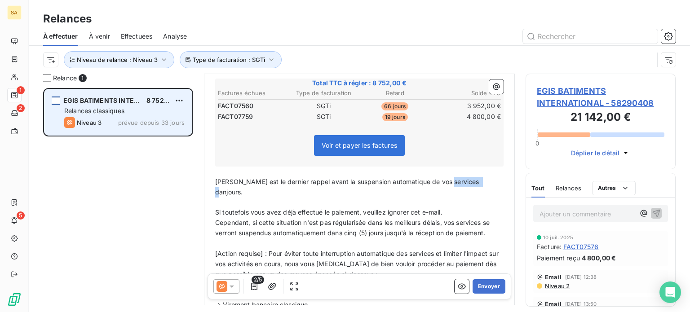
drag, startPoint x: 473, startPoint y: 183, endPoint x: 445, endPoint y: 184, distance: 27.9
click at [445, 184] on p "[PERSON_NAME] est le dernier rappel avant la suspension automatique de vos serv…" at bounding box center [359, 187] width 288 height 21
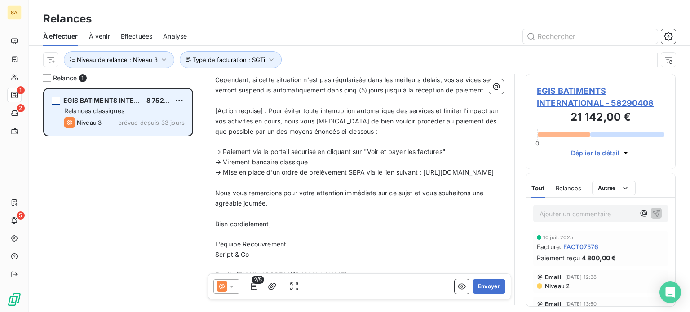
scroll to position [293, 0]
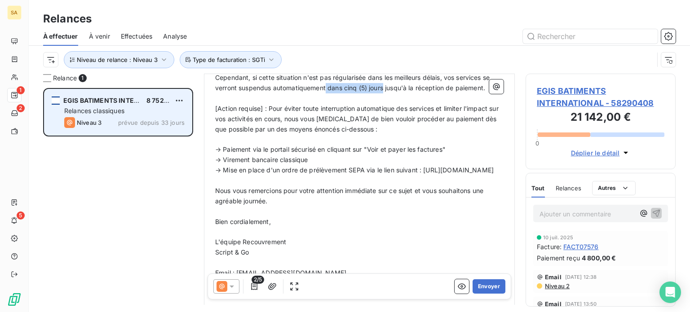
drag, startPoint x: 384, startPoint y: 86, endPoint x: 327, endPoint y: 87, distance: 56.6
click at [327, 87] on span "Cependant, si cette situation n'est pas régularisée dans les meilleurs délais, …" at bounding box center [353, 83] width 276 height 18
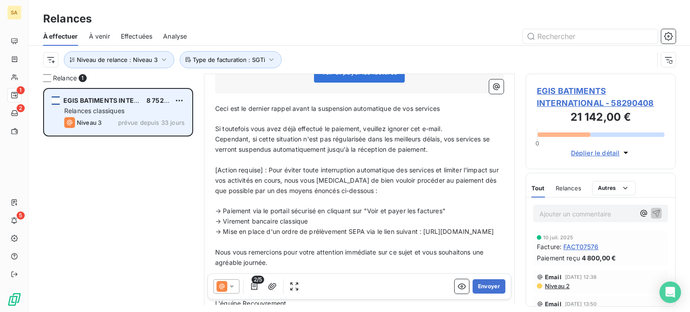
scroll to position [270, 0]
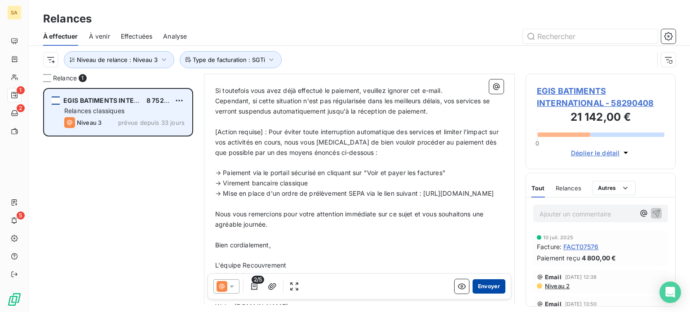
click at [483, 285] on button "Envoyer" at bounding box center [489, 286] width 33 height 14
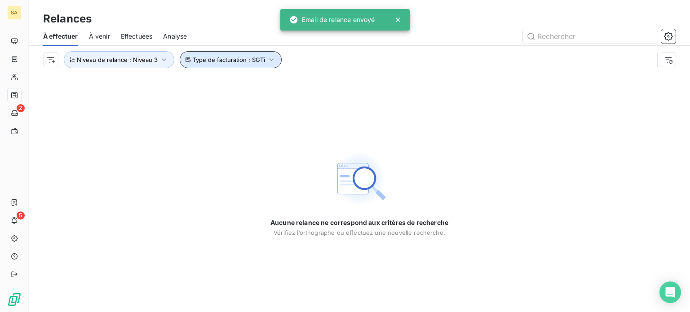
click at [227, 61] on span "Type de facturation : SGTi" at bounding box center [229, 59] width 72 height 7
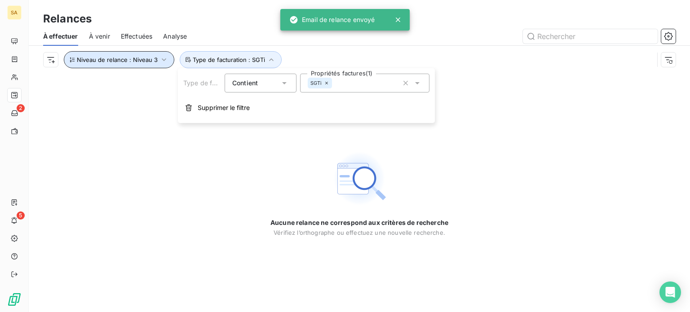
click at [148, 58] on span "Niveau de relance : Niveau 3" at bounding box center [117, 59] width 81 height 7
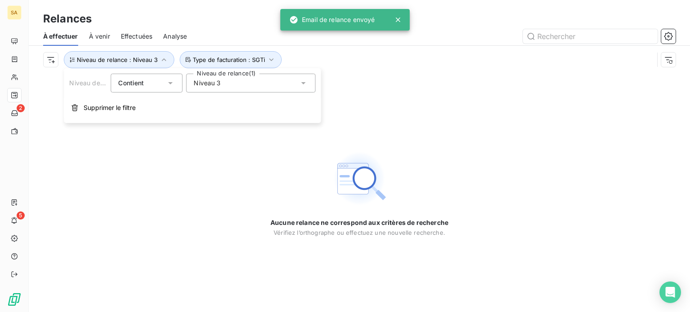
click at [225, 85] on div "Niveau 3" at bounding box center [250, 83] width 129 height 19
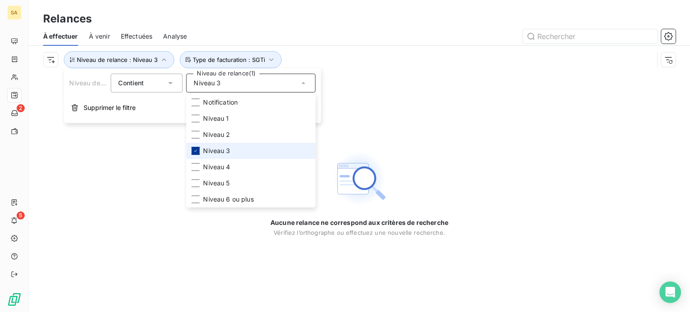
click at [197, 150] on icon at bounding box center [195, 150] width 5 height 5
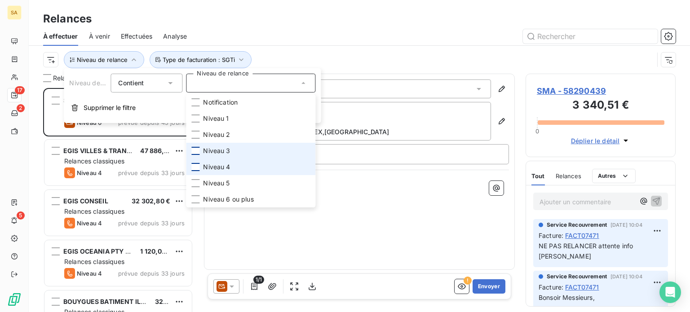
scroll to position [217, 143]
click at [197, 167] on div at bounding box center [195, 167] width 8 height 8
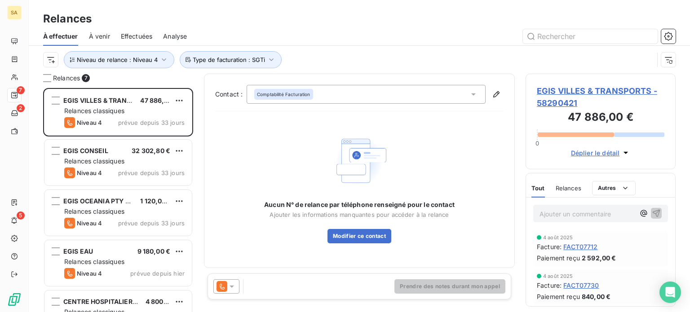
click at [370, 126] on div "Aucun N° de relance par téléphone renseigné pour le contact Ajouter les informa…" at bounding box center [359, 188] width 288 height 138
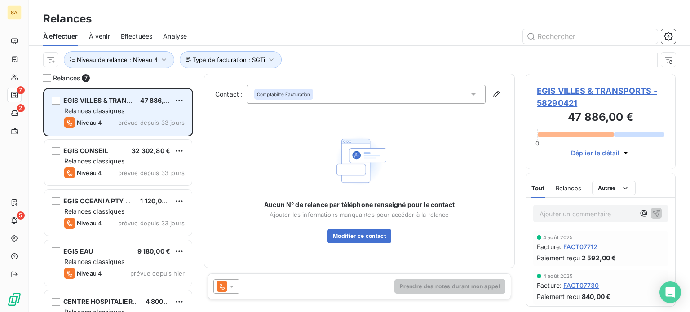
click at [150, 112] on div "Relances classiques" at bounding box center [124, 110] width 120 height 9
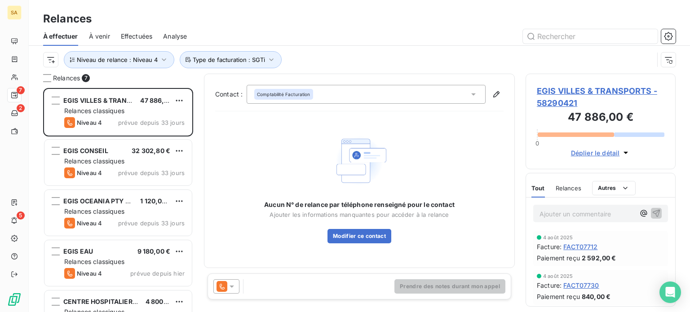
click at [593, 93] on span "EGIS VILLES & TRANSPORTS - 58290421" at bounding box center [601, 97] width 128 height 24
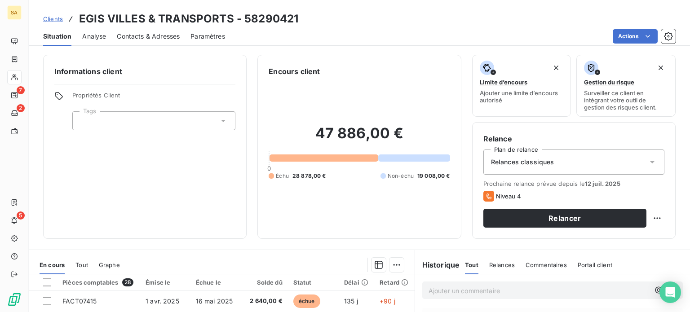
click at [540, 161] on span "Relances classiques" at bounding box center [522, 162] width 63 height 9
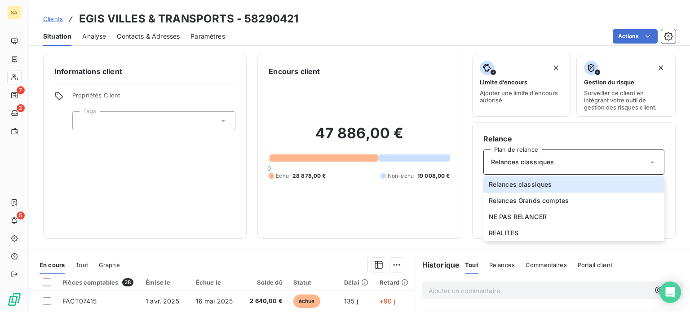
click at [335, 14] on div "Clients EGIS VILLES & TRANSPORTS - 58290421" at bounding box center [359, 19] width 661 height 16
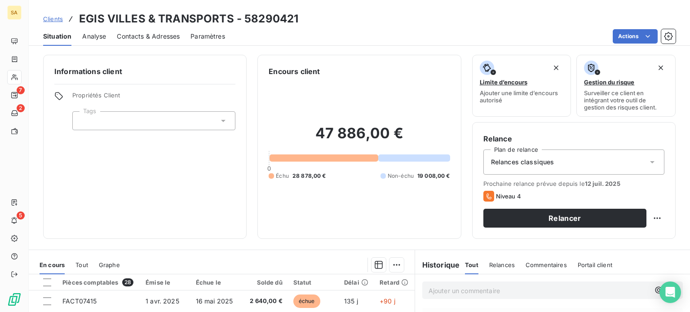
click at [351, 18] on div "Clients EGIS VILLES & TRANSPORTS - 58290421" at bounding box center [359, 19] width 661 height 16
click at [575, 170] on div "Relances classiques" at bounding box center [573, 162] width 181 height 25
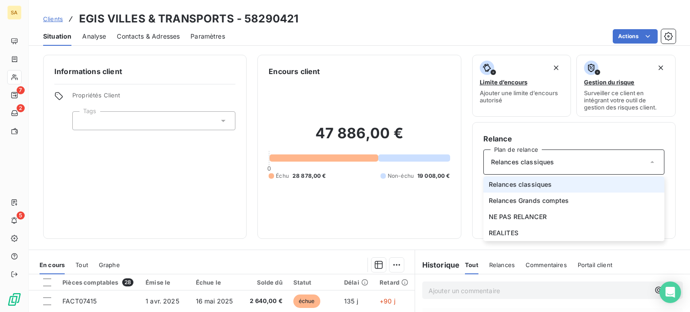
click at [575, 181] on li "Relances classiques" at bounding box center [573, 185] width 181 height 16
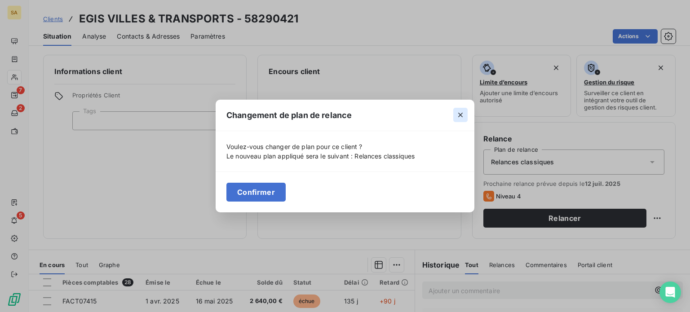
click at [460, 114] on icon "button" at bounding box center [460, 115] width 9 height 9
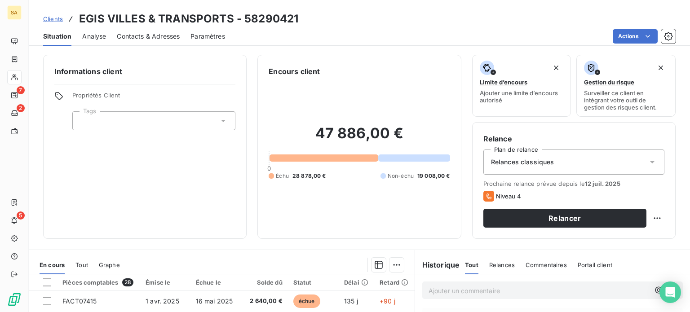
scroll to position [90, 0]
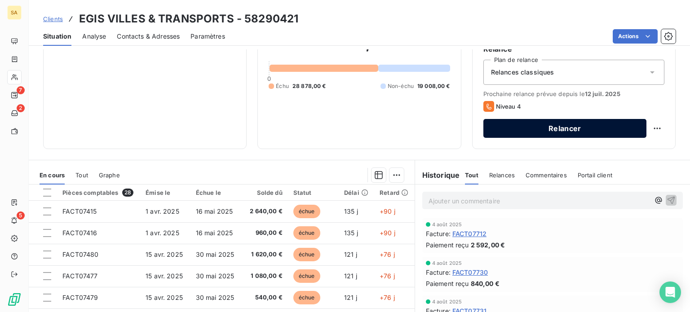
click at [558, 130] on button "Relancer" at bounding box center [564, 128] width 163 height 19
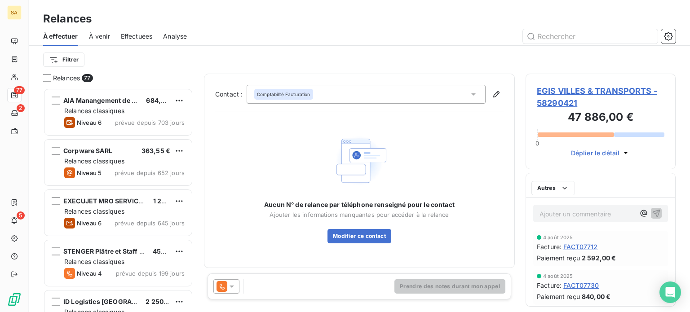
scroll to position [217, 143]
click at [230, 283] on icon at bounding box center [231, 286] width 9 height 9
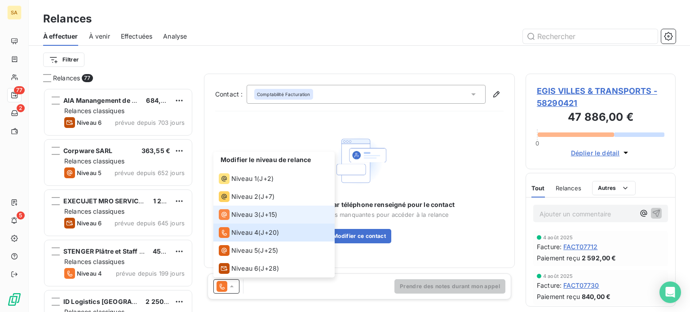
click at [243, 213] on span "Niveau 3" at bounding box center [244, 214] width 27 height 9
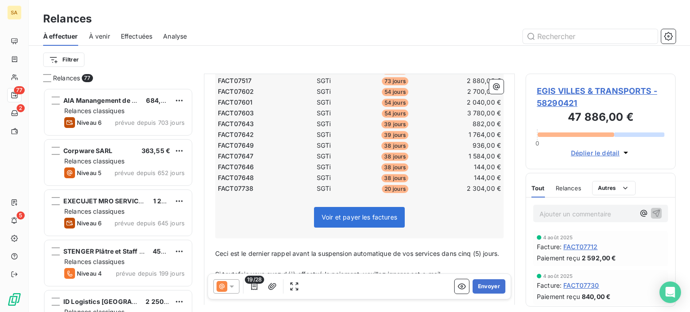
scroll to position [359, 0]
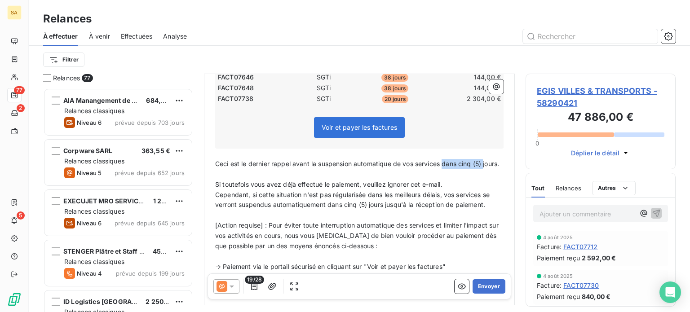
drag, startPoint x: 476, startPoint y: 164, endPoint x: 445, endPoint y: 165, distance: 31.5
click at [445, 165] on p "Ceci est le dernier rappel avant la suspension automatique de vos services dans…" at bounding box center [359, 164] width 288 height 10
drag, startPoint x: 467, startPoint y: 163, endPoint x: 442, endPoint y: 163, distance: 25.6
click at [442, 163] on p "Ceci est le dernier rappel avant la suspension automatique de vos services jour…" at bounding box center [359, 164] width 288 height 10
drag, startPoint x: 385, startPoint y: 204, endPoint x: 342, endPoint y: 204, distance: 42.2
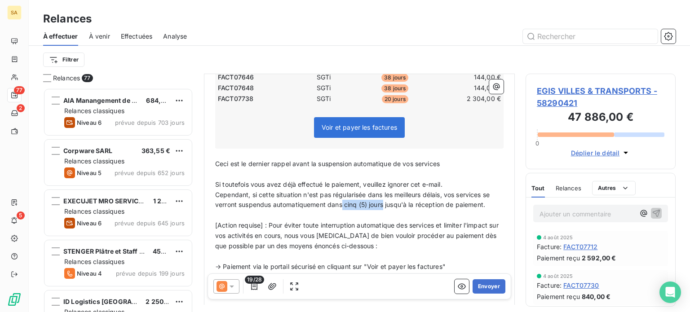
click at [342, 204] on span "Cependant, si cette situation n'est pas régularisée dans les meilleurs délais, …" at bounding box center [353, 200] width 276 height 18
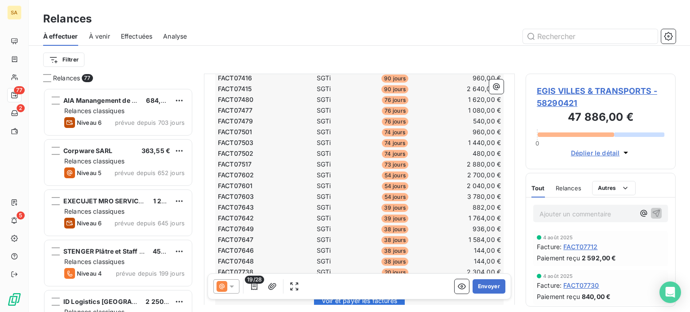
scroll to position [225, 0]
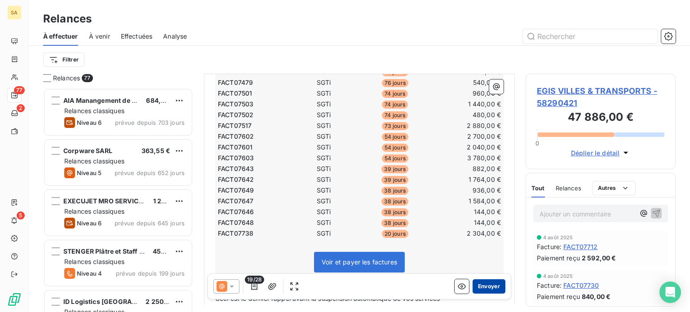
click at [487, 291] on button "Envoyer" at bounding box center [489, 286] width 33 height 14
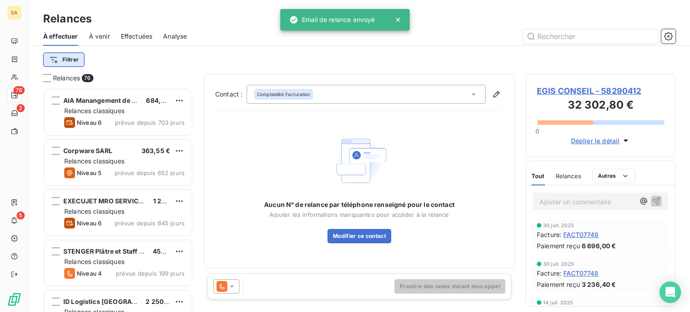
click at [70, 58] on html "SA 76 2 5 Relances À effectuer À venir Effectuées Analyse Filtrer Relances 76 A…" at bounding box center [345, 156] width 690 height 312
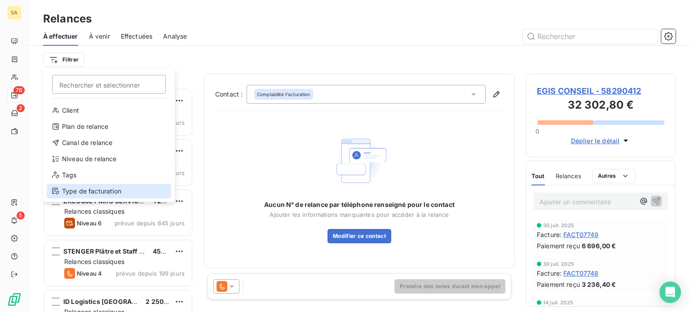
click at [88, 191] on div "Type de facturation" at bounding box center [109, 191] width 124 height 14
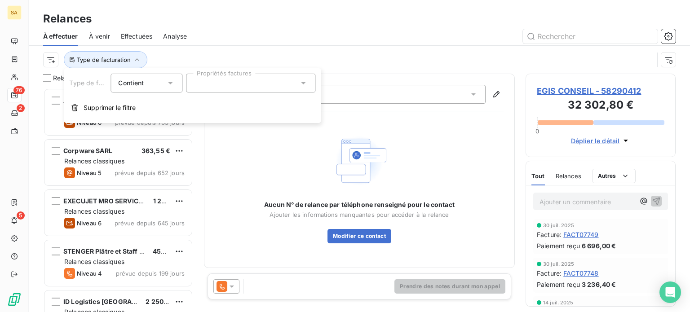
click at [196, 78] on div at bounding box center [250, 83] width 129 height 19
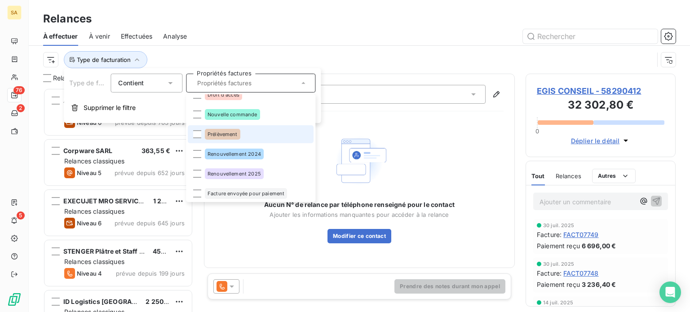
scroll to position [52, 0]
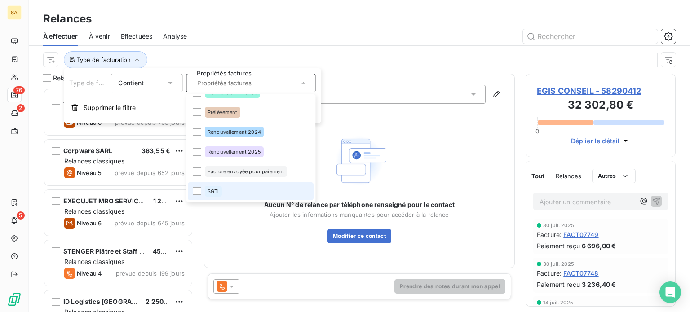
click at [207, 185] on li "SGTi" at bounding box center [251, 191] width 126 height 18
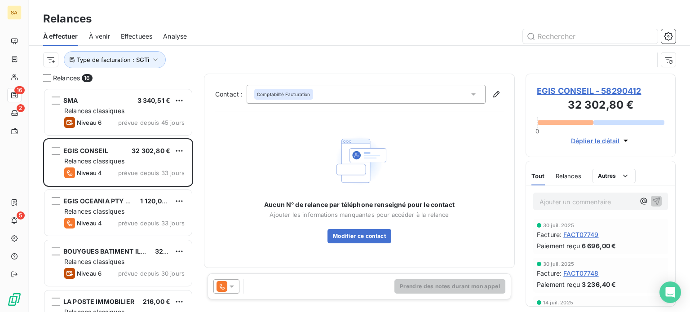
click at [332, 56] on div "Type de facturation : SGTi" at bounding box center [348, 59] width 611 height 17
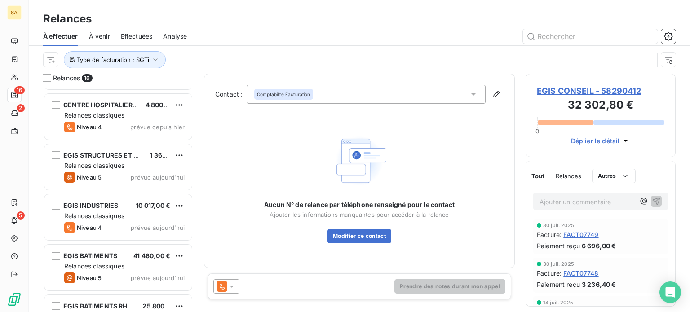
scroll to position [581, 0]
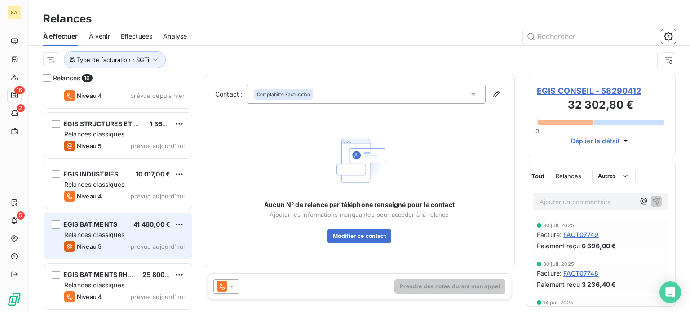
click at [127, 221] on div "EGIS BATIMENTS 41 460,00 €" at bounding box center [124, 225] width 120 height 8
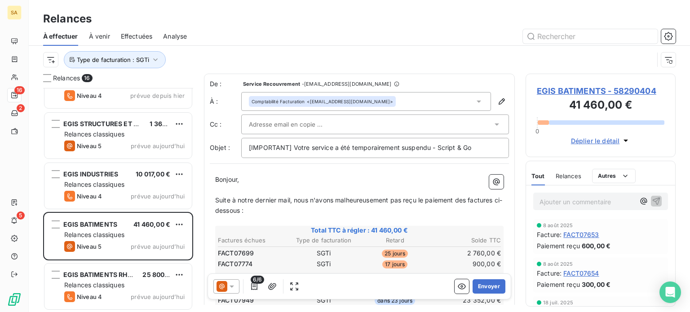
click at [226, 283] on icon at bounding box center [222, 286] width 11 height 11
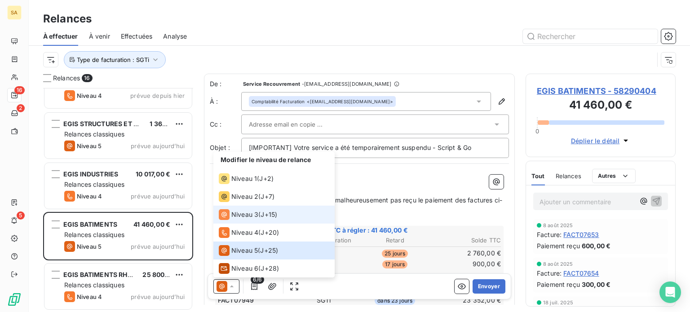
click at [251, 213] on span "Niveau 3" at bounding box center [244, 214] width 27 height 9
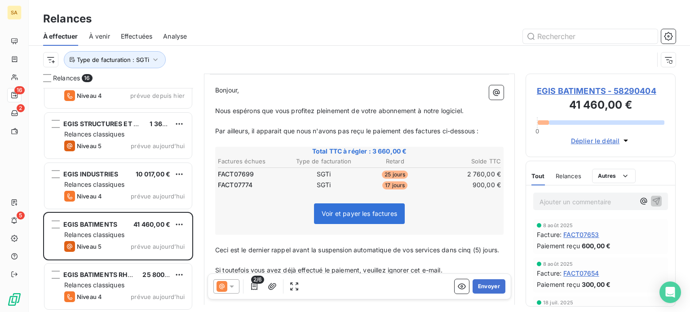
scroll to position [135, 0]
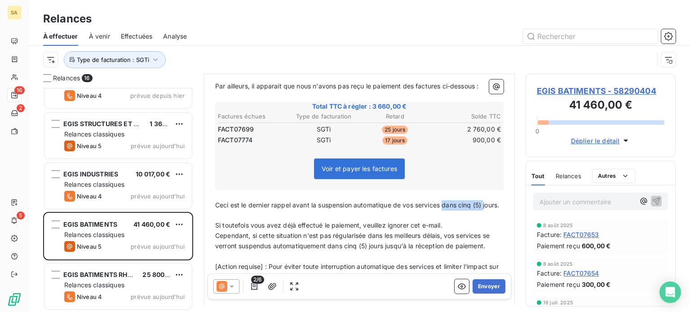
drag, startPoint x: 492, startPoint y: 204, endPoint x: 444, endPoint y: 206, distance: 48.6
click at [444, 206] on p "Ceci est le dernier rappel avant la suspension automatique de vos services dans…" at bounding box center [359, 205] width 288 height 10
drag, startPoint x: 469, startPoint y: 205, endPoint x: 442, endPoint y: 205, distance: 27.4
click at [442, 205] on p "Ceci est le dernier rappel avant la suspension automatique de vos services jour…" at bounding box center [359, 205] width 288 height 10
drag, startPoint x: 385, startPoint y: 246, endPoint x: 328, endPoint y: 245, distance: 56.6
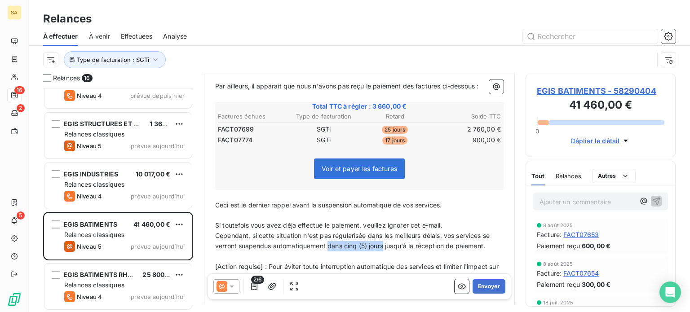
click at [328, 245] on span "Cependant, si cette situation n'est pas régularisée dans les meilleurs délais, …" at bounding box center [353, 241] width 276 height 18
click at [494, 285] on button "Envoyer" at bounding box center [489, 286] width 33 height 14
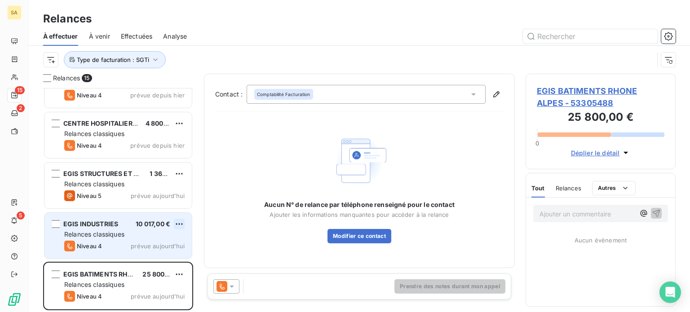
scroll to position [530, 0]
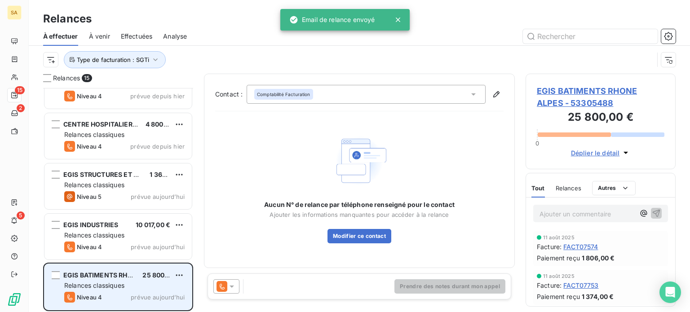
click at [138, 282] on div "Relances classiques" at bounding box center [124, 285] width 120 height 9
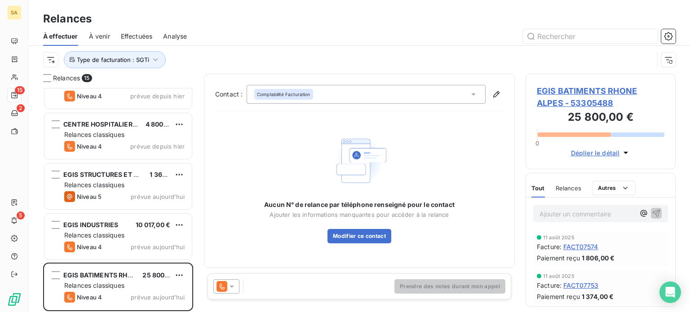
click at [232, 282] on div at bounding box center [226, 286] width 26 height 14
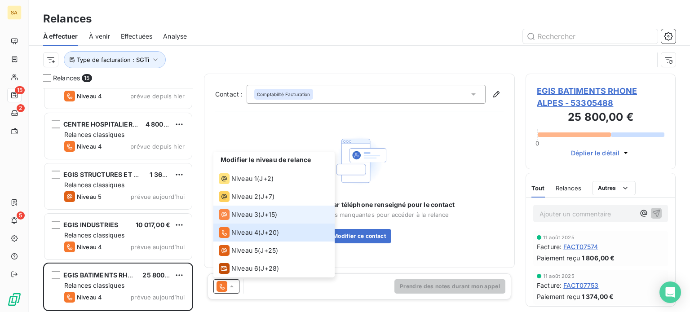
click at [243, 217] on span "Niveau 3" at bounding box center [244, 214] width 27 height 9
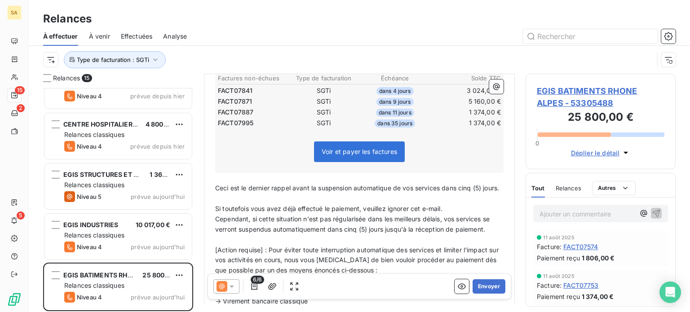
scroll to position [225, 0]
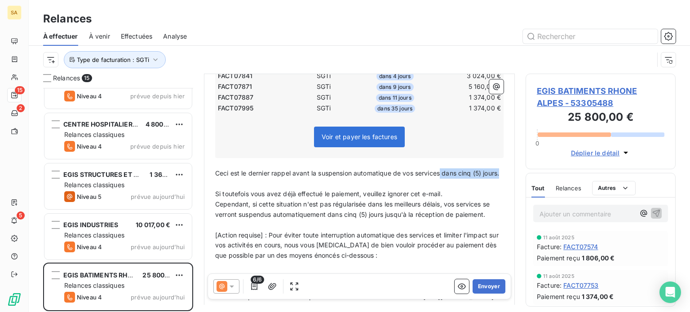
drag, startPoint x: 232, startPoint y: 183, endPoint x: 443, endPoint y: 175, distance: 210.8
click at [443, 175] on span "Ceci est le dernier rappel avant la suspension automatique de vos services dans…" at bounding box center [357, 173] width 284 height 8
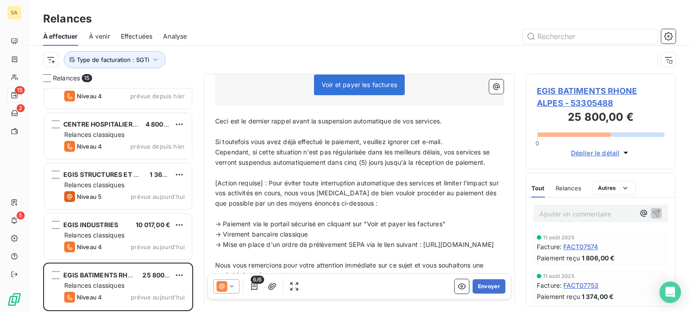
scroll to position [314, 0]
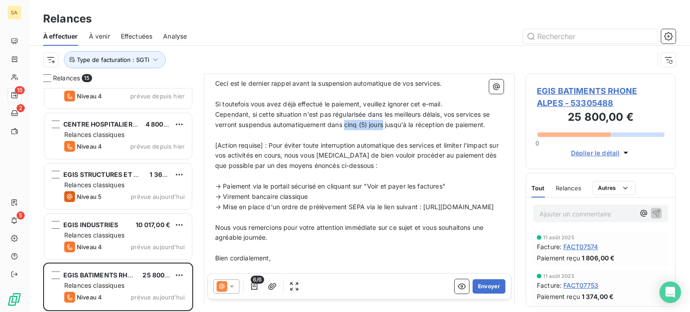
drag, startPoint x: 384, startPoint y: 121, endPoint x: 345, endPoint y: 124, distance: 39.2
click at [345, 124] on span "Cependant, si cette situation n'est pas régularisée dans les meilleurs délais, …" at bounding box center [353, 120] width 276 height 18
click at [486, 285] on button "Envoyer" at bounding box center [489, 286] width 33 height 14
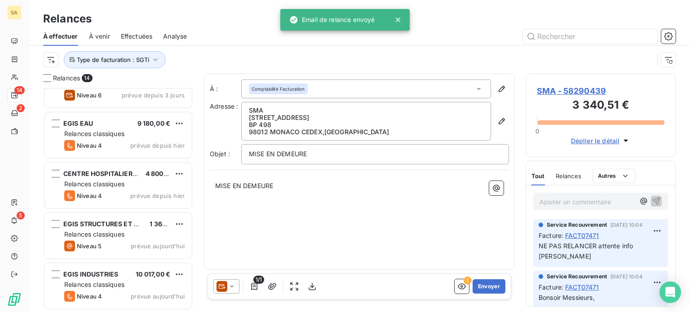
scroll to position [480, 0]
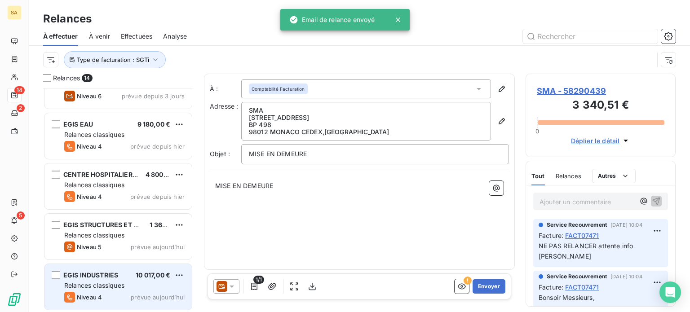
click at [138, 279] on div "10 017,00 €" at bounding box center [153, 275] width 35 height 9
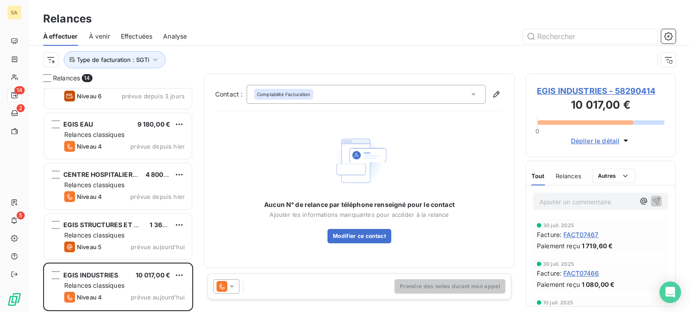
click at [231, 288] on icon at bounding box center [231, 286] width 9 height 9
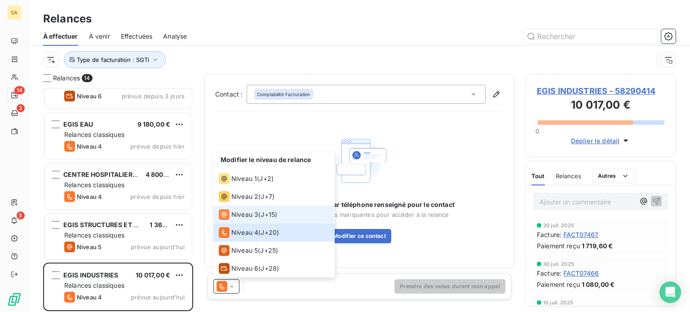
click at [243, 210] on div "Niveau 3" at bounding box center [239, 214] width 40 height 11
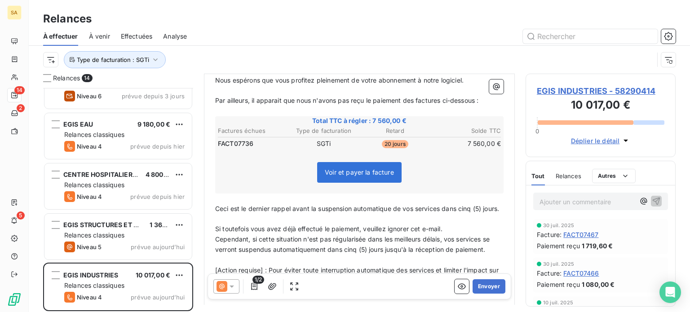
scroll to position [135, 0]
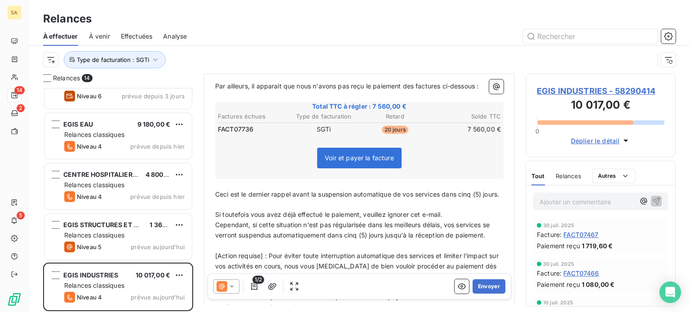
drag, startPoint x: 255, startPoint y: 203, endPoint x: 444, endPoint y: 190, distance: 189.6
click at [444, 190] on p "Ceci est le dernier rappel avant la suspension automatique de vos services dans…" at bounding box center [359, 195] width 288 height 10
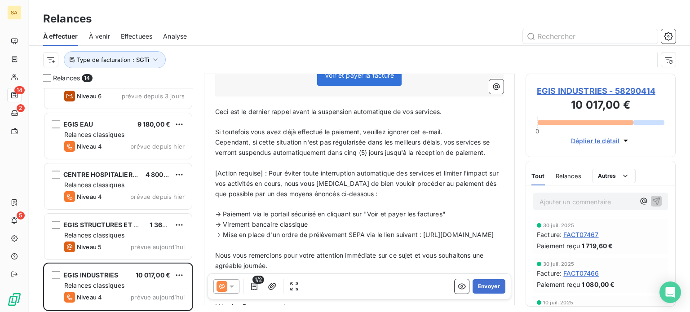
scroll to position [225, 0]
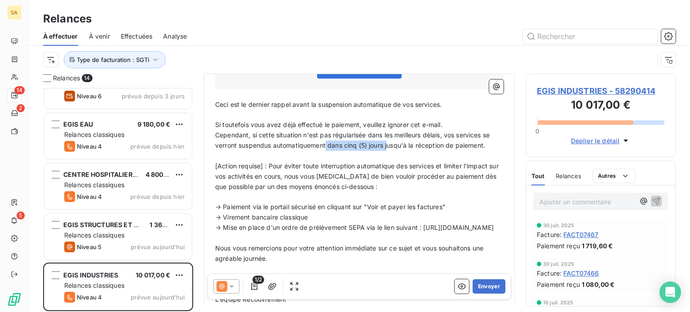
drag, startPoint x: 388, startPoint y: 145, endPoint x: 326, endPoint y: 143, distance: 62.0
click at [326, 143] on span "Cependant, si cette situation n'est pas régularisée dans les meilleurs délais, …" at bounding box center [353, 140] width 276 height 18
click at [489, 287] on button "Envoyer" at bounding box center [489, 286] width 33 height 14
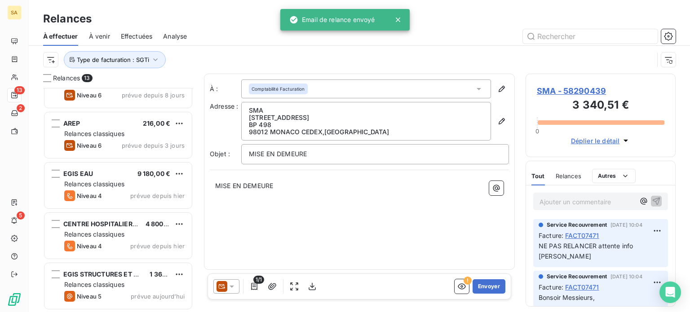
scroll to position [429, 0]
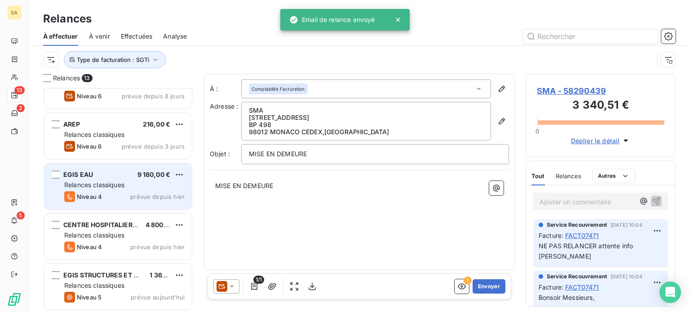
click at [120, 191] on div "Niveau 4 prévue depuis [DATE]" at bounding box center [124, 196] width 120 height 11
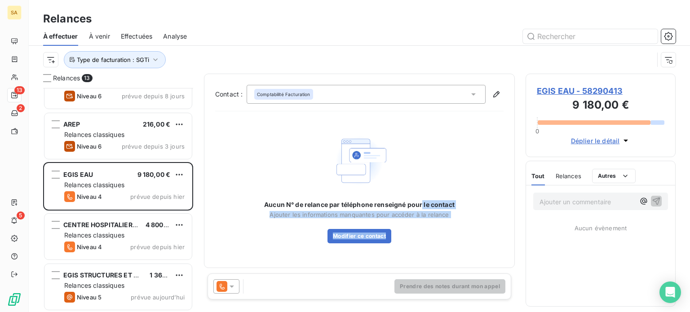
drag, startPoint x: 422, startPoint y: 203, endPoint x: 273, endPoint y: 283, distance: 169.8
click at [273, 283] on div "Contact : Comptabilité Facturation Aucun N° de relance par téléphone renseigné …" at bounding box center [359, 189] width 311 height 231
click at [235, 289] on icon at bounding box center [231, 286] width 9 height 9
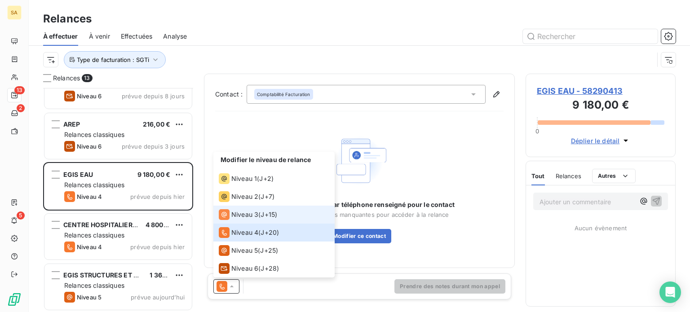
click at [252, 213] on span "Niveau 3" at bounding box center [244, 214] width 27 height 9
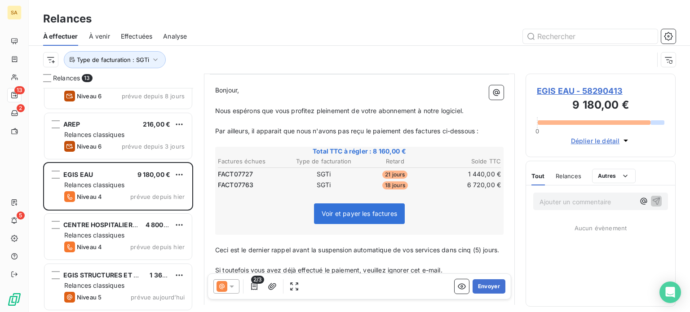
scroll to position [135, 0]
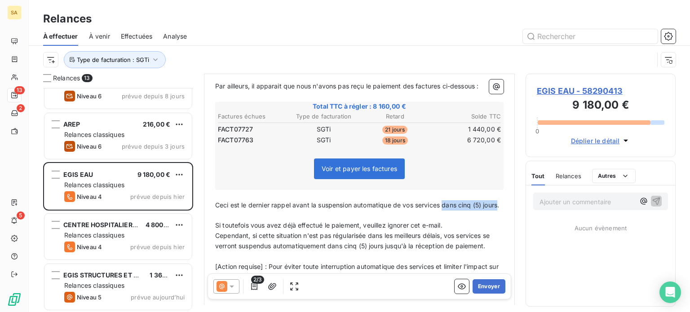
drag, startPoint x: 229, startPoint y: 214, endPoint x: 444, endPoint y: 204, distance: 215.5
click at [444, 204] on span "Ceci est le dernier rappel avant la suspension automatique de vos services dans…" at bounding box center [357, 205] width 284 height 8
drag, startPoint x: 386, startPoint y: 244, endPoint x: 329, endPoint y: 245, distance: 57.5
click at [329, 245] on span "Cependant, si cette situation n'est pas régularisée dans les meilleurs délais, …" at bounding box center [353, 241] width 276 height 18
click at [475, 283] on button "Envoyer" at bounding box center [489, 286] width 33 height 14
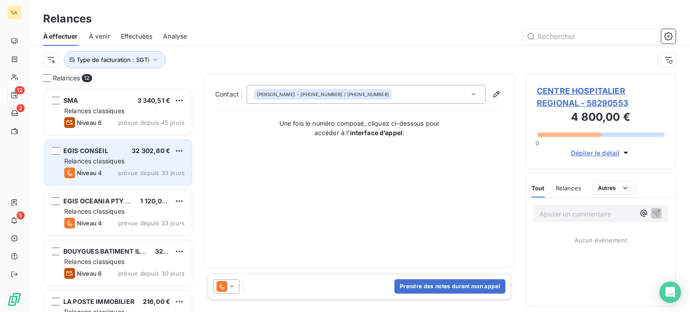
click at [149, 159] on div "Relances classiques" at bounding box center [124, 161] width 120 height 9
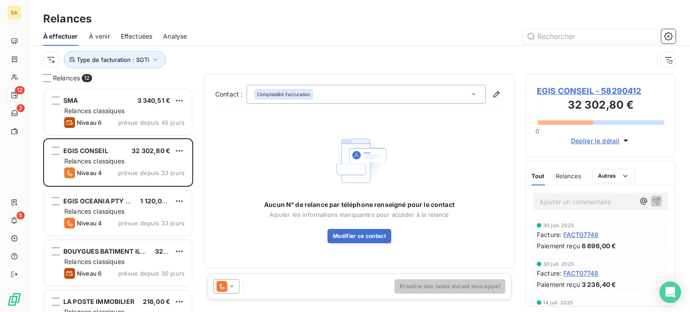
click at [225, 293] on div at bounding box center [226, 286] width 26 height 14
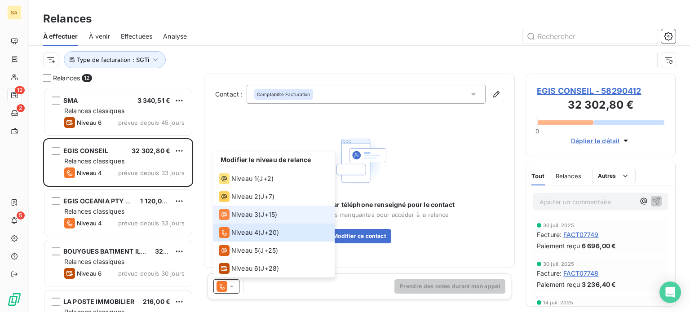
click at [252, 212] on span "Niveau 3" at bounding box center [244, 214] width 27 height 9
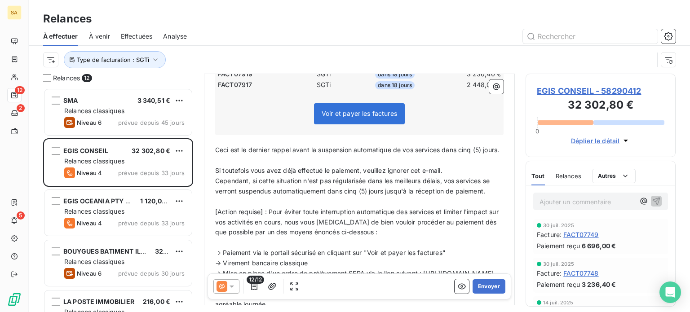
scroll to position [314, 0]
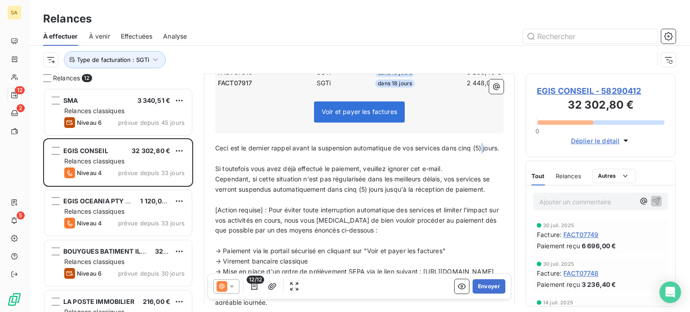
drag, startPoint x: 487, startPoint y: 148, endPoint x: 482, endPoint y: 148, distance: 5.0
click at [482, 148] on p "Ceci est le dernier rappel avant la suspension automatique de vos services dans…" at bounding box center [359, 148] width 288 height 10
drag, startPoint x: 230, startPoint y: 153, endPoint x: 443, endPoint y: 147, distance: 212.6
click at [443, 147] on div "Bonjour, ﻿ Nous espérons que vous profitez pleinement de votre abonnement à not…" at bounding box center [359, 131] width 288 height 540
drag, startPoint x: 386, startPoint y: 188, endPoint x: 327, endPoint y: 189, distance: 58.9
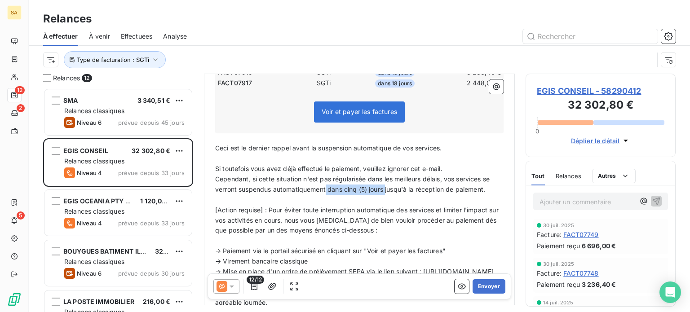
click at [327, 189] on span "Cependant, si cette situation n'est pas régularisée dans les meilleurs délais, …" at bounding box center [353, 184] width 276 height 18
click at [486, 286] on button "Envoyer" at bounding box center [489, 286] width 33 height 14
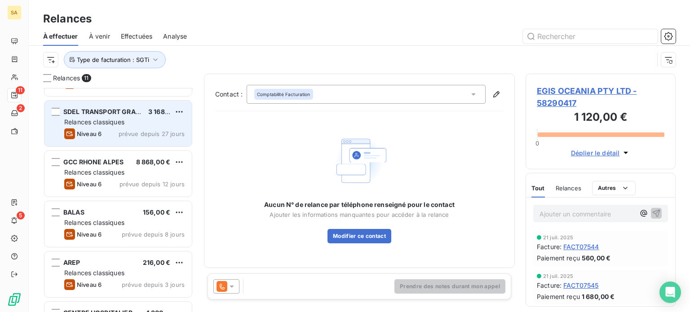
scroll to position [270, 0]
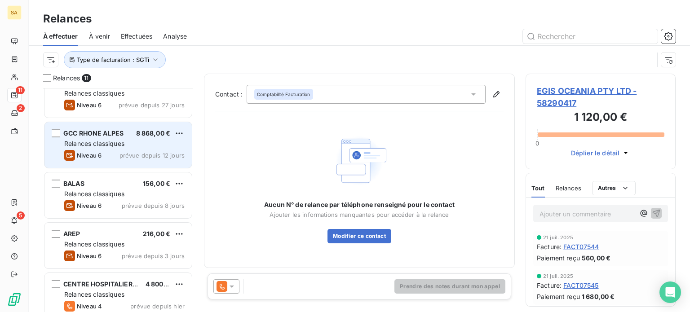
click at [149, 152] on span "prévue depuis 12 jours" at bounding box center [152, 155] width 65 height 7
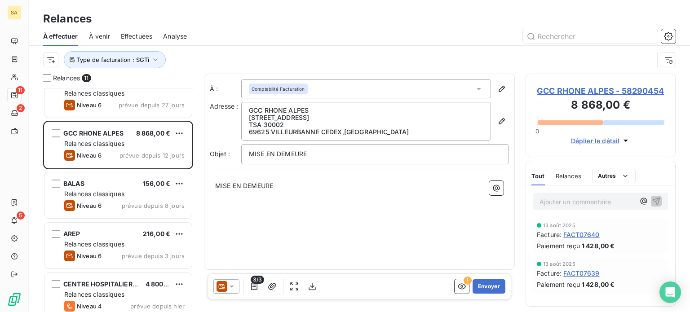
click at [225, 286] on icon at bounding box center [222, 286] width 11 height 11
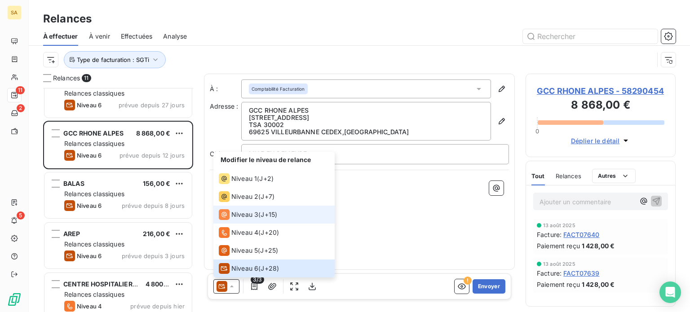
click at [247, 219] on div "Niveau 3" at bounding box center [239, 214] width 40 height 11
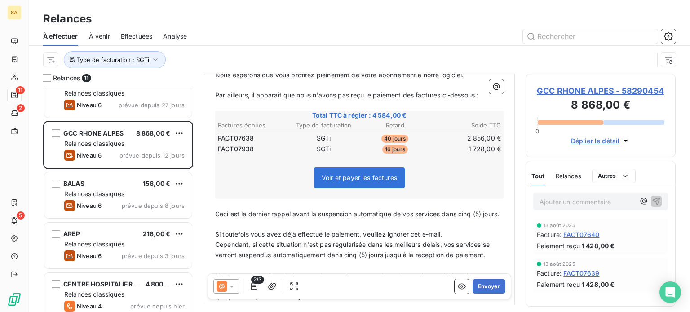
scroll to position [135, 0]
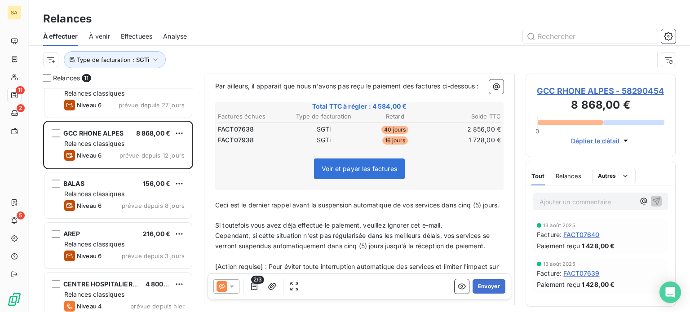
drag, startPoint x: 241, startPoint y: 214, endPoint x: 446, endPoint y: 207, distance: 205.0
click at [446, 207] on p "Ceci est le dernier rappel avant la suspension automatique de vos services dans…" at bounding box center [359, 205] width 288 height 10
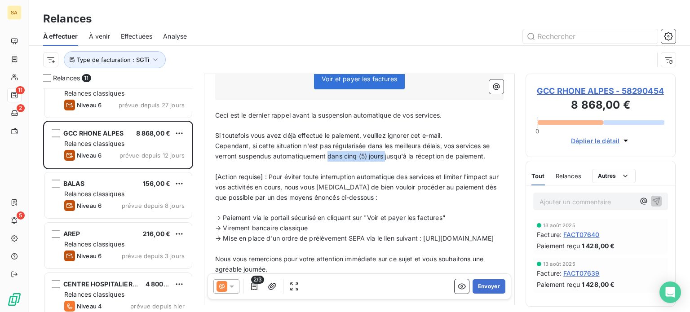
drag, startPoint x: 386, startPoint y: 153, endPoint x: 329, endPoint y: 159, distance: 57.8
click at [329, 159] on p "Cependant, si cette situation n'est pas régularisée dans les meilleurs délais, …" at bounding box center [359, 151] width 288 height 21
click at [486, 289] on button "Envoyer" at bounding box center [489, 286] width 33 height 14
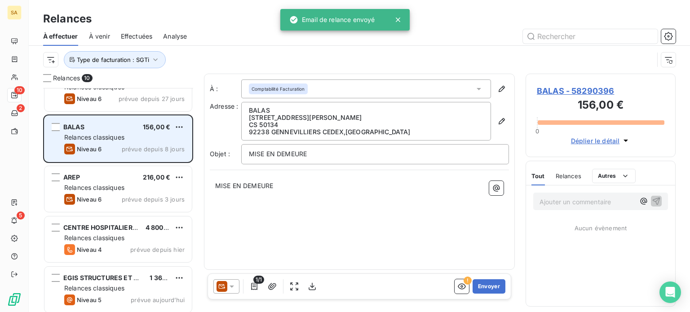
scroll to position [279, 0]
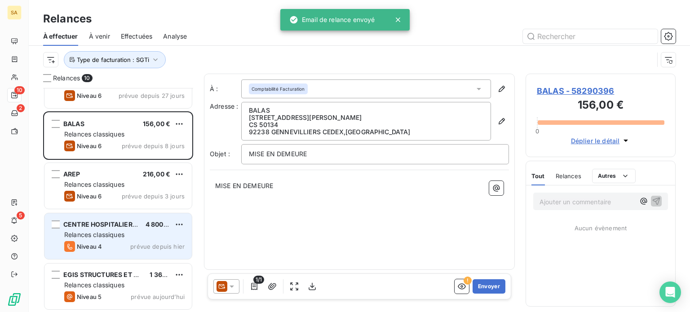
click at [132, 226] on span "CENTRE HOSPITALIER REGIONAL" at bounding box center [115, 225] width 104 height 8
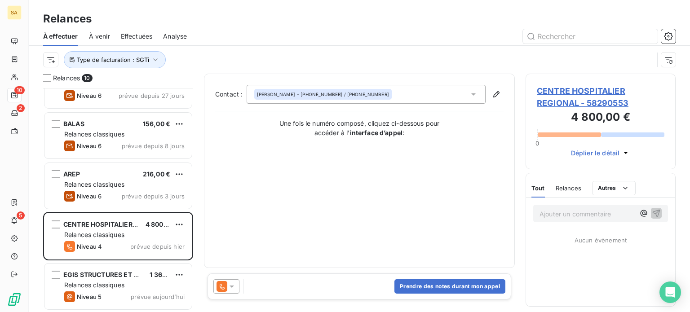
click at [230, 289] on icon at bounding box center [231, 286] width 9 height 9
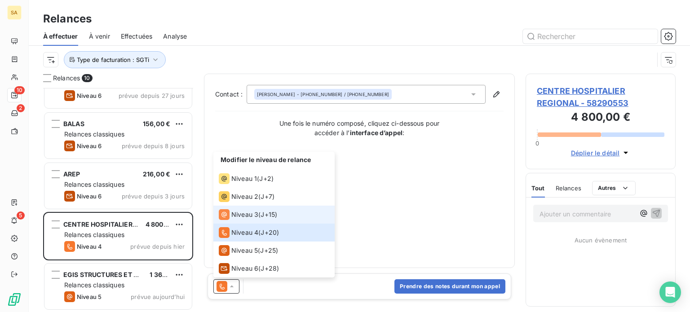
click at [237, 211] on span "Niveau 3" at bounding box center [244, 214] width 27 height 9
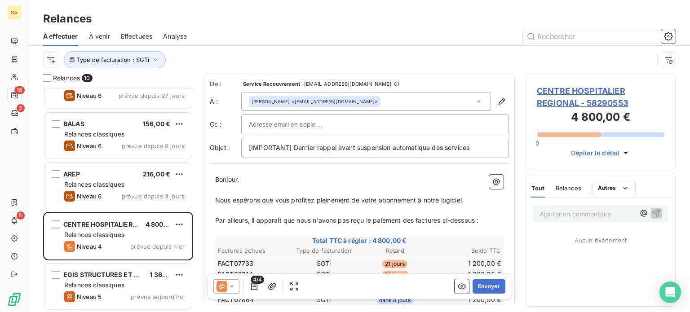
click at [361, 117] on div at bounding box center [375, 125] width 268 height 20
click at [360, 122] on input "text" at bounding box center [375, 124] width 252 height 13
click at [362, 108] on div "[PERSON_NAME] <[EMAIL_ADDRESS][DOMAIN_NAME]>" at bounding box center [366, 101] width 250 height 19
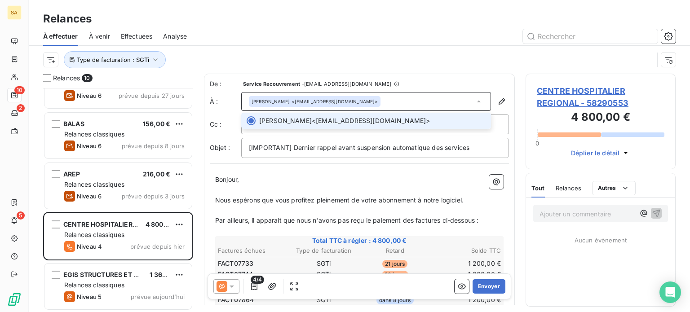
click at [363, 107] on div "[PERSON_NAME] <[EMAIL_ADDRESS][DOMAIN_NAME]>" at bounding box center [366, 101] width 250 height 19
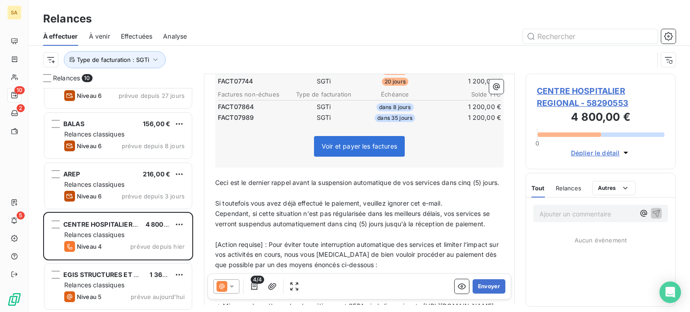
scroll to position [180, 0]
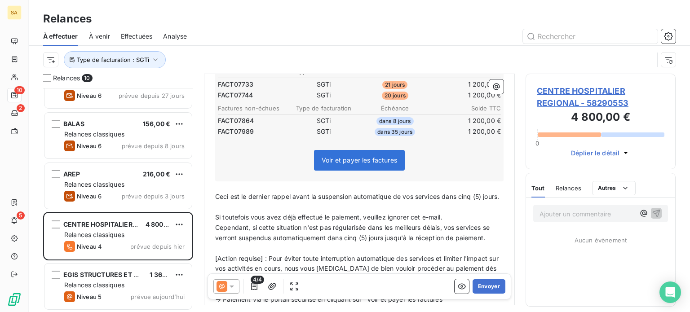
drag, startPoint x: 242, startPoint y: 208, endPoint x: 444, endPoint y: 194, distance: 202.3
click at [444, 194] on p "Ceci est le dernier rappel avant la suspension automatique de vos services dans…" at bounding box center [359, 197] width 288 height 10
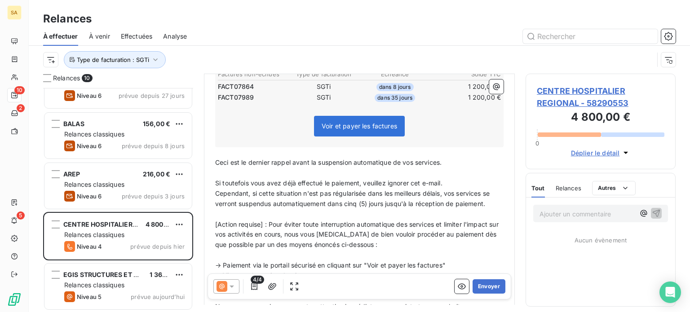
scroll to position [200, 0]
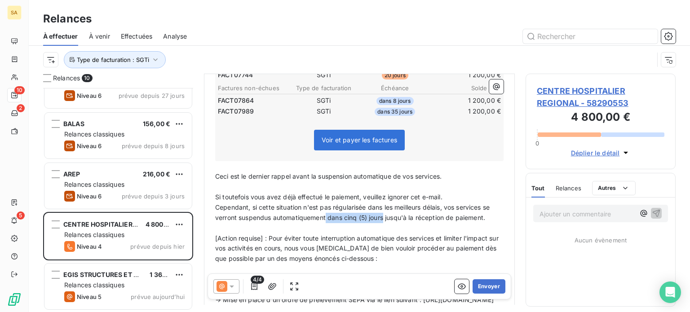
drag, startPoint x: 384, startPoint y: 216, endPoint x: 327, endPoint y: 213, distance: 56.7
click at [327, 213] on span "Cependant, si cette situation n'est pas régularisée dans les meilleurs délais, …" at bounding box center [353, 213] width 276 height 18
click at [491, 284] on button "Envoyer" at bounding box center [489, 286] width 33 height 14
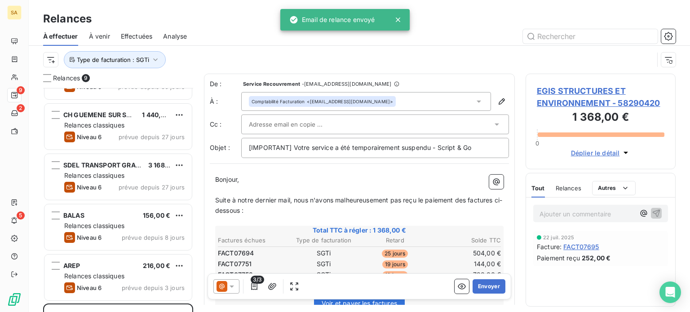
scroll to position [139, 0]
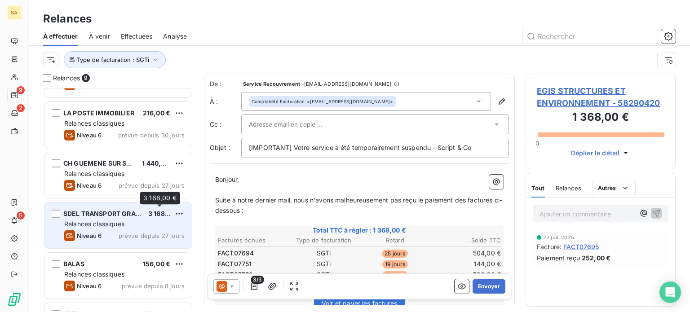
click at [153, 215] on span "3 168,00 €" at bounding box center [164, 214] width 33 height 8
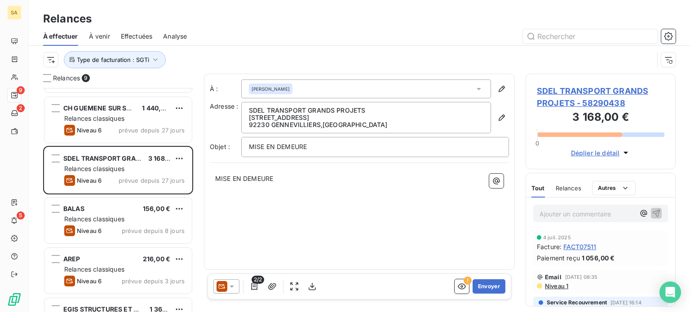
scroll to position [229, 0]
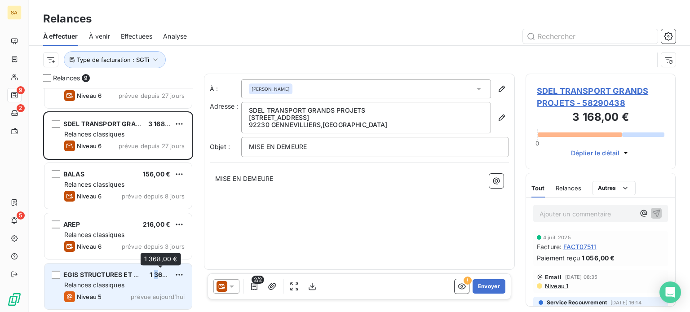
click at [156, 273] on span "1 368,00 €" at bounding box center [166, 275] width 33 height 8
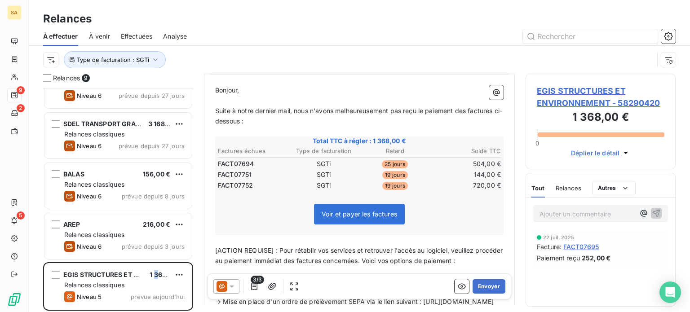
scroll to position [135, 0]
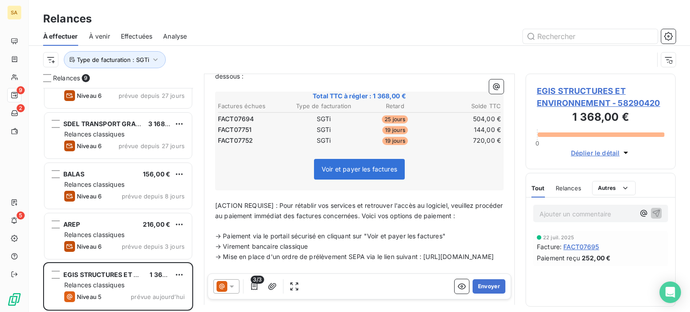
click at [228, 287] on icon at bounding box center [231, 286] width 9 height 9
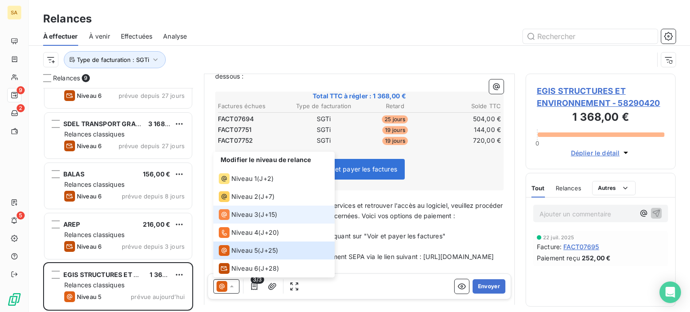
click at [235, 214] on span "Niveau 3" at bounding box center [244, 214] width 27 height 9
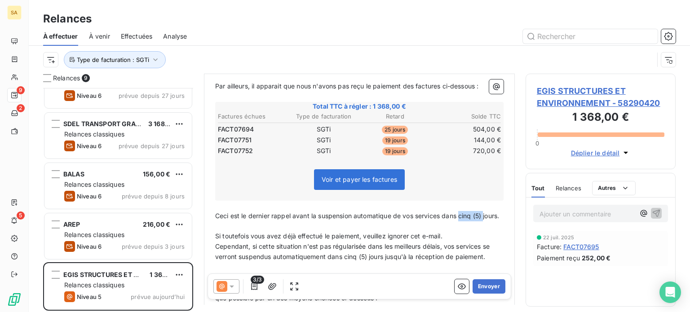
drag, startPoint x: 488, startPoint y: 215, endPoint x: 461, endPoint y: 215, distance: 27.0
click at [461, 215] on p "Ceci est le dernier rappel avant la suspension automatique de vos services dans…" at bounding box center [359, 216] width 288 height 10
drag, startPoint x: 472, startPoint y: 213, endPoint x: 441, endPoint y: 215, distance: 30.6
click at [441, 215] on p "Ceci est le dernier rappel avant la suspension automatique de vos services jour…" at bounding box center [359, 216] width 288 height 10
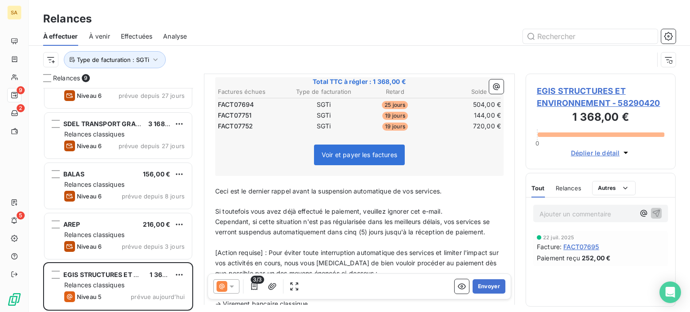
scroll to position [180, 0]
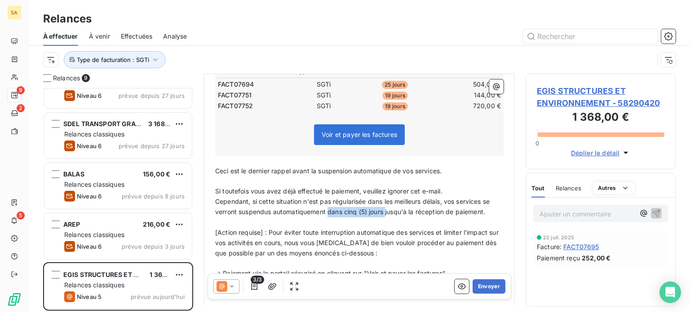
drag, startPoint x: 386, startPoint y: 210, endPoint x: 328, endPoint y: 213, distance: 59.0
click at [328, 213] on span "Cependant, si cette situation n'est pas régularisée dans les meilleurs délais, …" at bounding box center [353, 207] width 276 height 18
click at [489, 288] on button "Envoyer" at bounding box center [489, 286] width 33 height 14
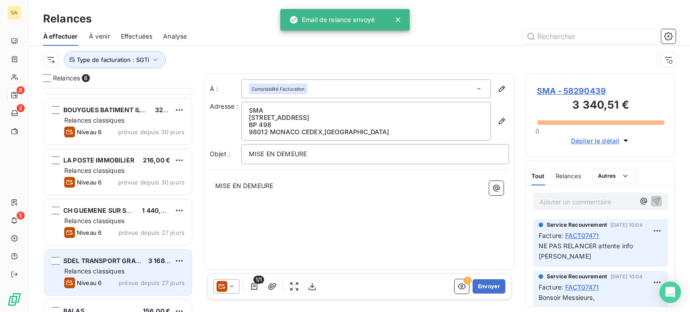
scroll to position [89, 0]
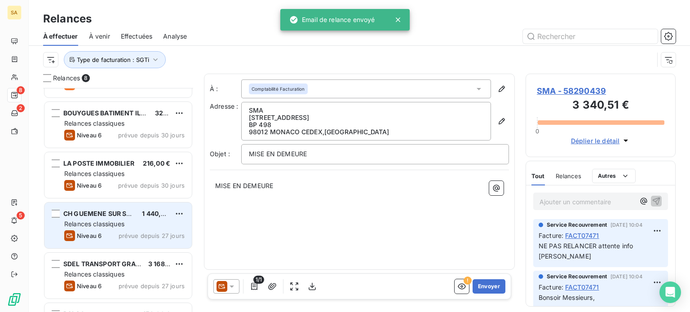
click at [122, 213] on span "CH GUEMENE SUR SCORFF" at bounding box center [105, 214] width 84 height 8
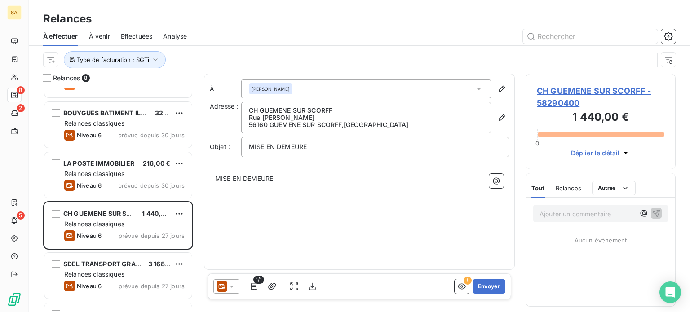
click at [227, 282] on div at bounding box center [226, 286] width 26 height 14
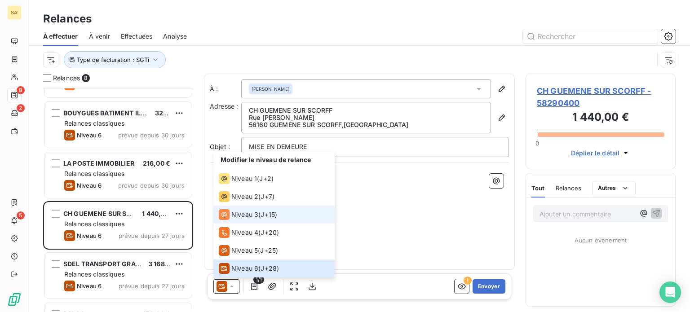
click at [246, 216] on span "Niveau 3" at bounding box center [244, 214] width 27 height 9
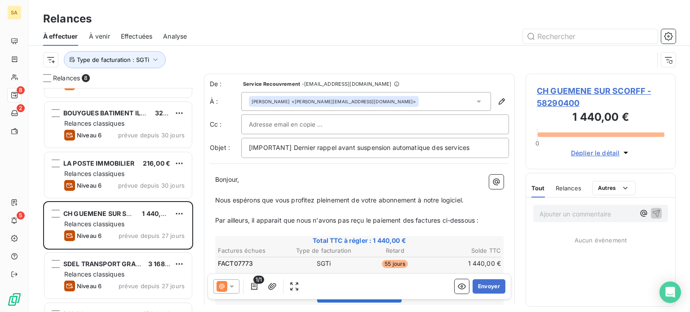
click at [420, 99] on div "[PERSON_NAME] <[PERSON_NAME][EMAIL_ADDRESS][DOMAIN_NAME]>" at bounding box center [366, 101] width 250 height 19
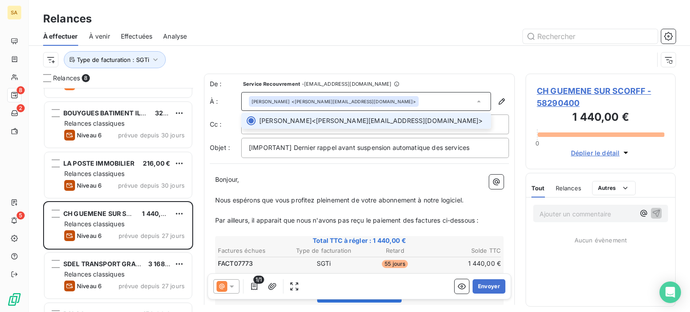
click at [420, 99] on div "[PERSON_NAME] <[PERSON_NAME][EMAIL_ADDRESS][DOMAIN_NAME]>" at bounding box center [366, 101] width 250 height 19
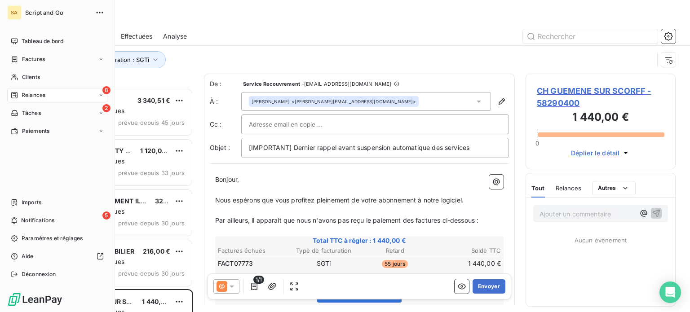
click at [36, 92] on span "Relances" at bounding box center [34, 95] width 24 height 8
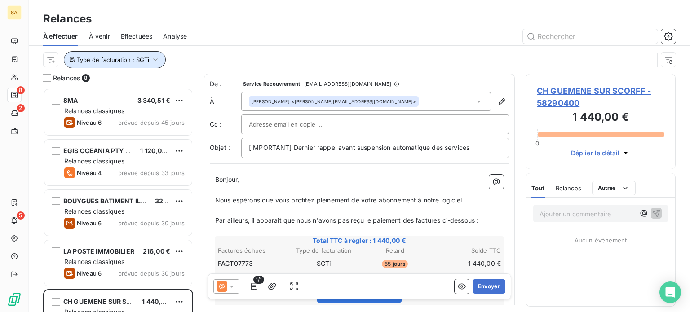
click at [78, 59] on span "Type de facturation : SGTi" at bounding box center [113, 59] width 72 height 7
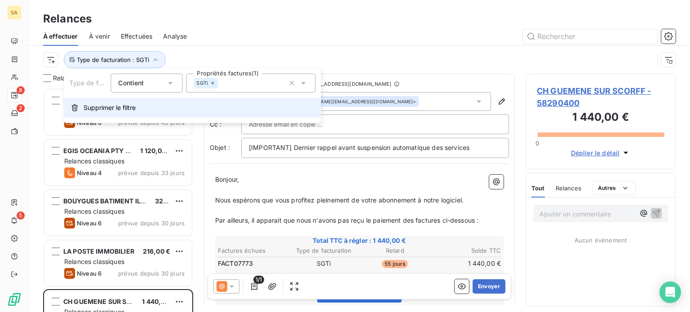
click at [91, 104] on span "Supprimer le filtre" at bounding box center [110, 107] width 52 height 9
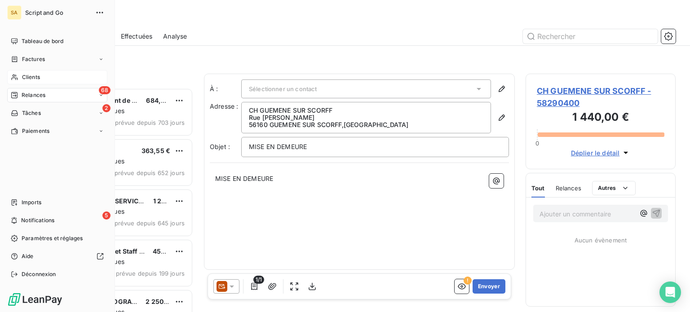
click at [27, 75] on span "Clients" at bounding box center [31, 77] width 18 height 8
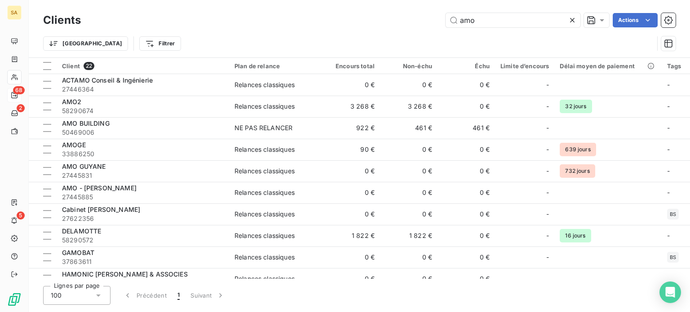
drag, startPoint x: 496, startPoint y: 23, endPoint x: 443, endPoint y: 19, distance: 52.3
click at [443, 19] on div "amo Actions" at bounding box center [384, 20] width 584 height 14
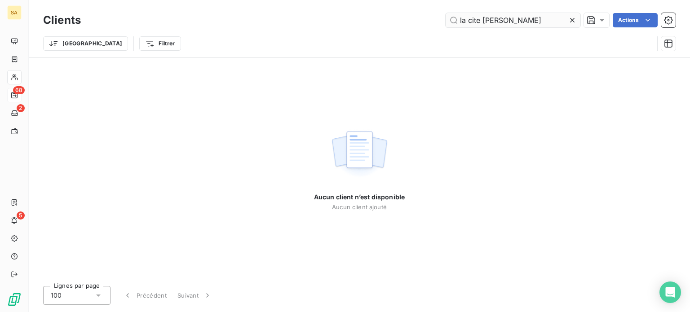
type input "la cite colle"
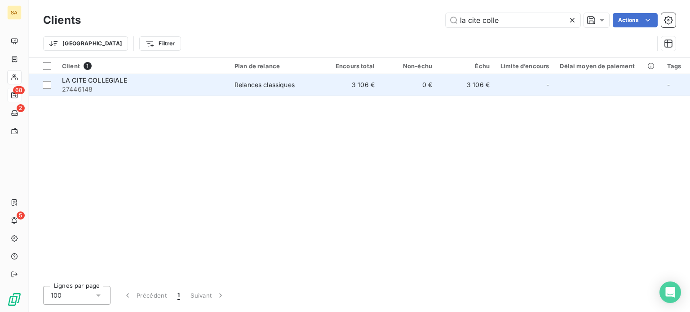
click at [191, 84] on div "LA CITE COLLEGIALE" at bounding box center [143, 80] width 162 height 9
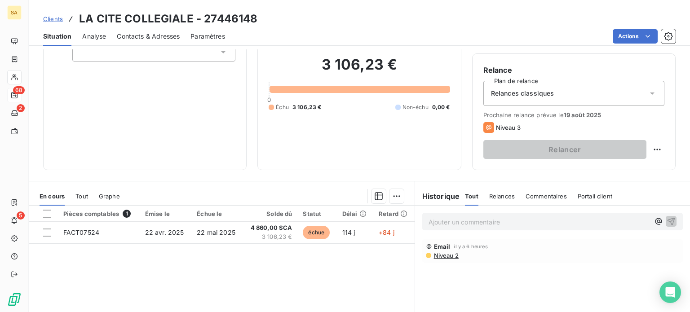
scroll to position [90, 0]
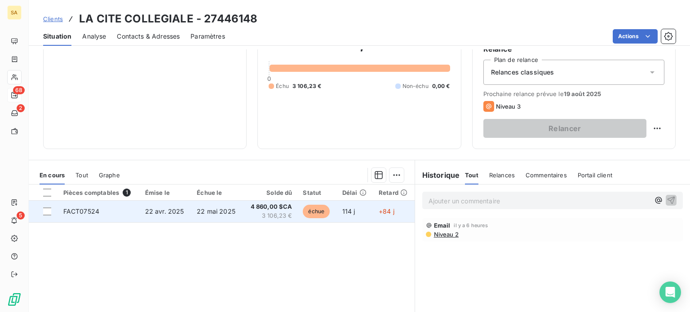
click at [140, 206] on td "22 avr. 2025" at bounding box center [166, 212] width 52 height 22
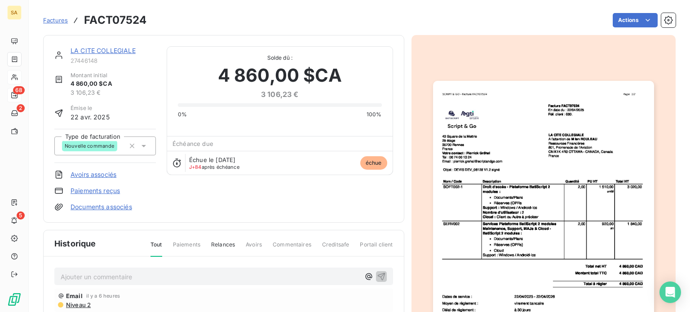
click at [147, 277] on p "Ajouter un commentaire ﻿" at bounding box center [210, 276] width 299 height 11
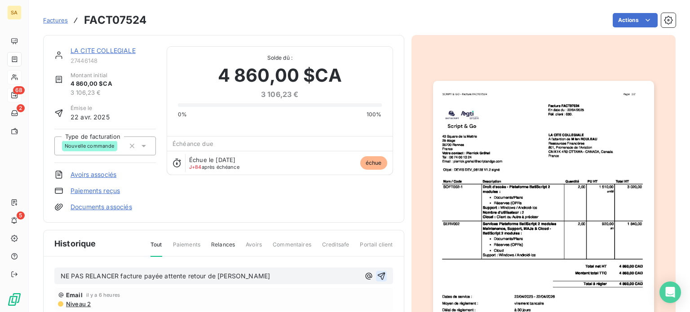
click at [381, 276] on icon "button" at bounding box center [381, 276] width 9 height 9
